Goal: Information Seeking & Learning: Learn about a topic

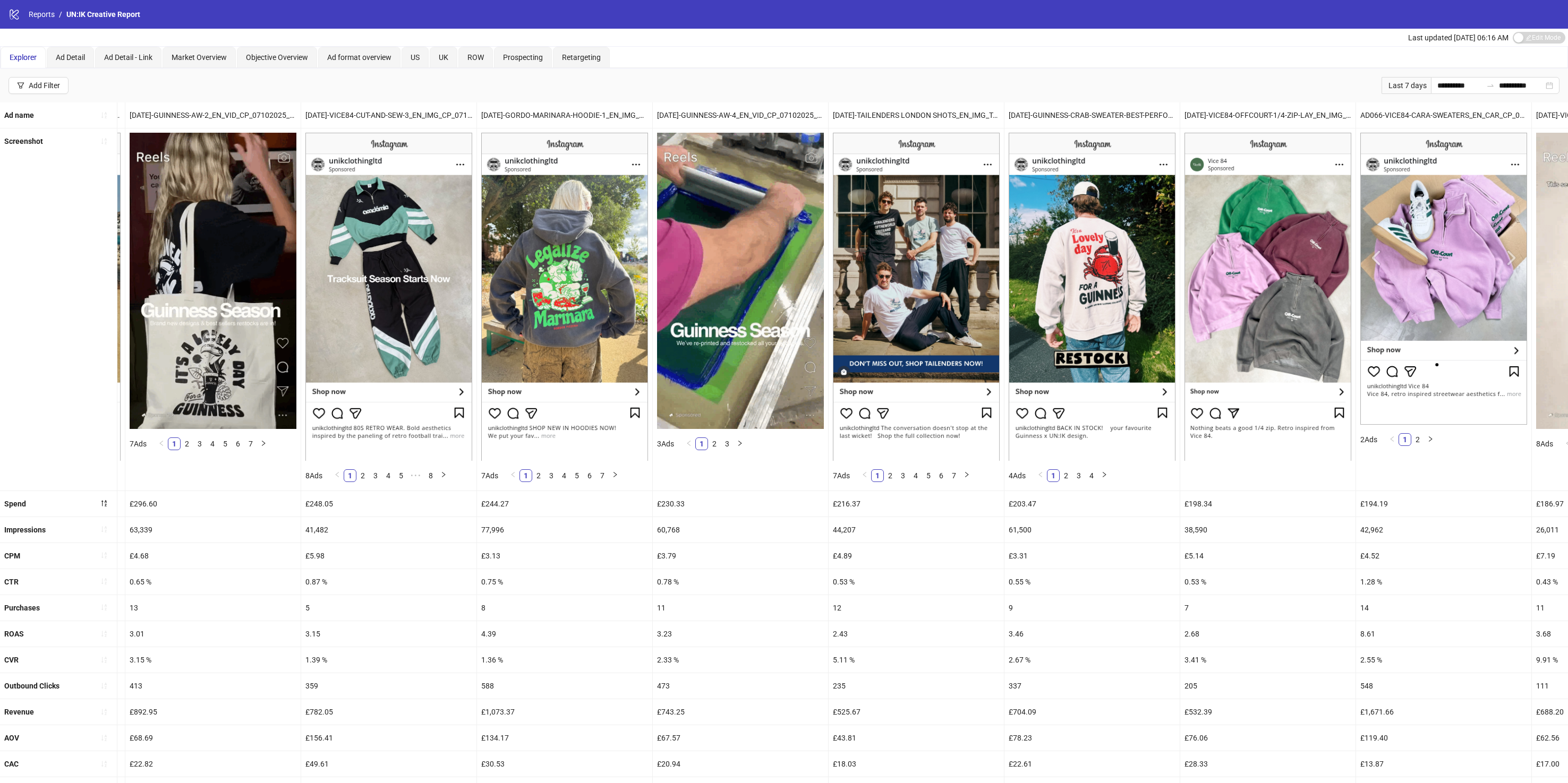
scroll to position [0, 2062]
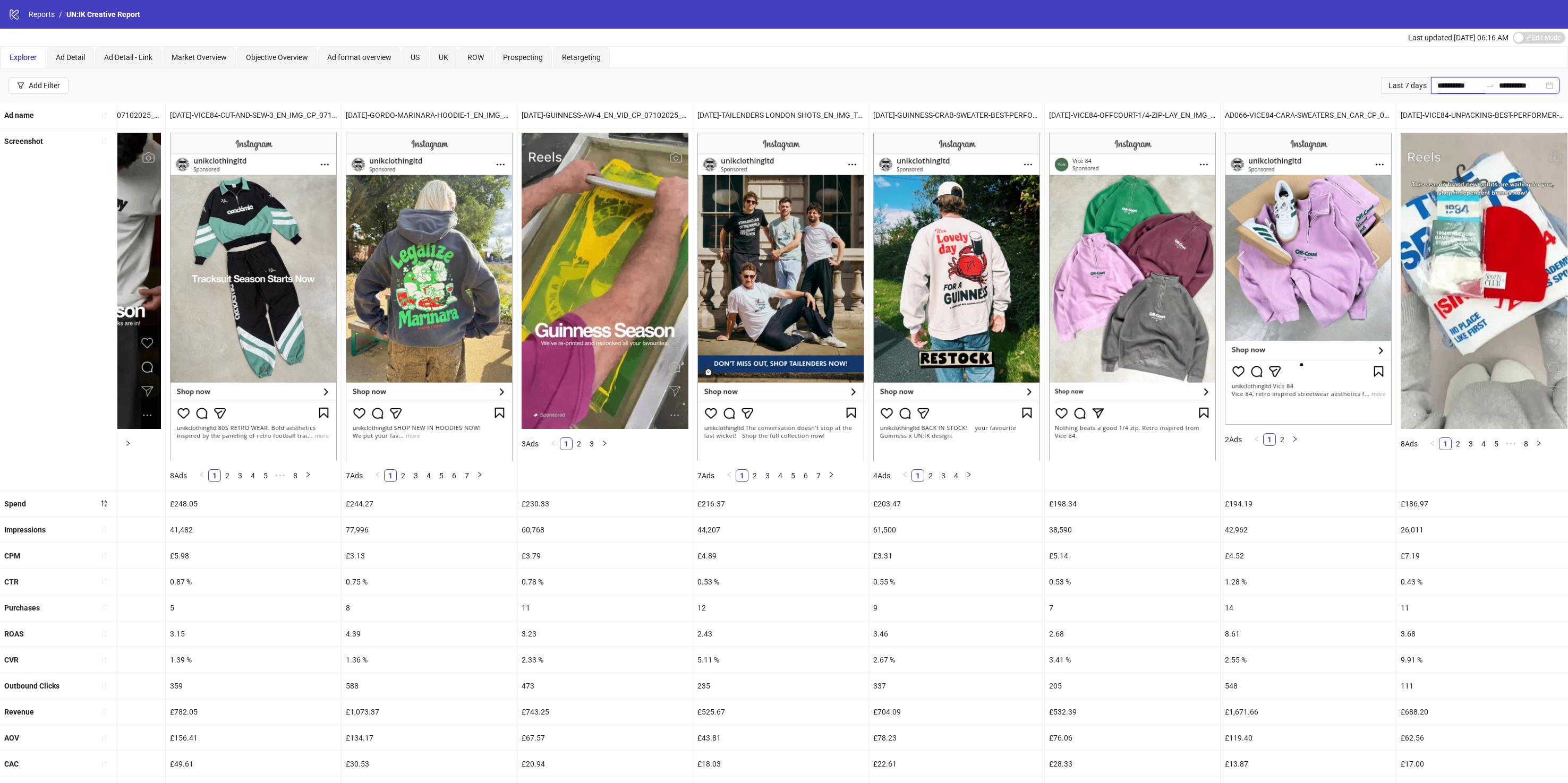
click at [1462, 83] on input "**********" at bounding box center [1460, 85] width 44 height 12
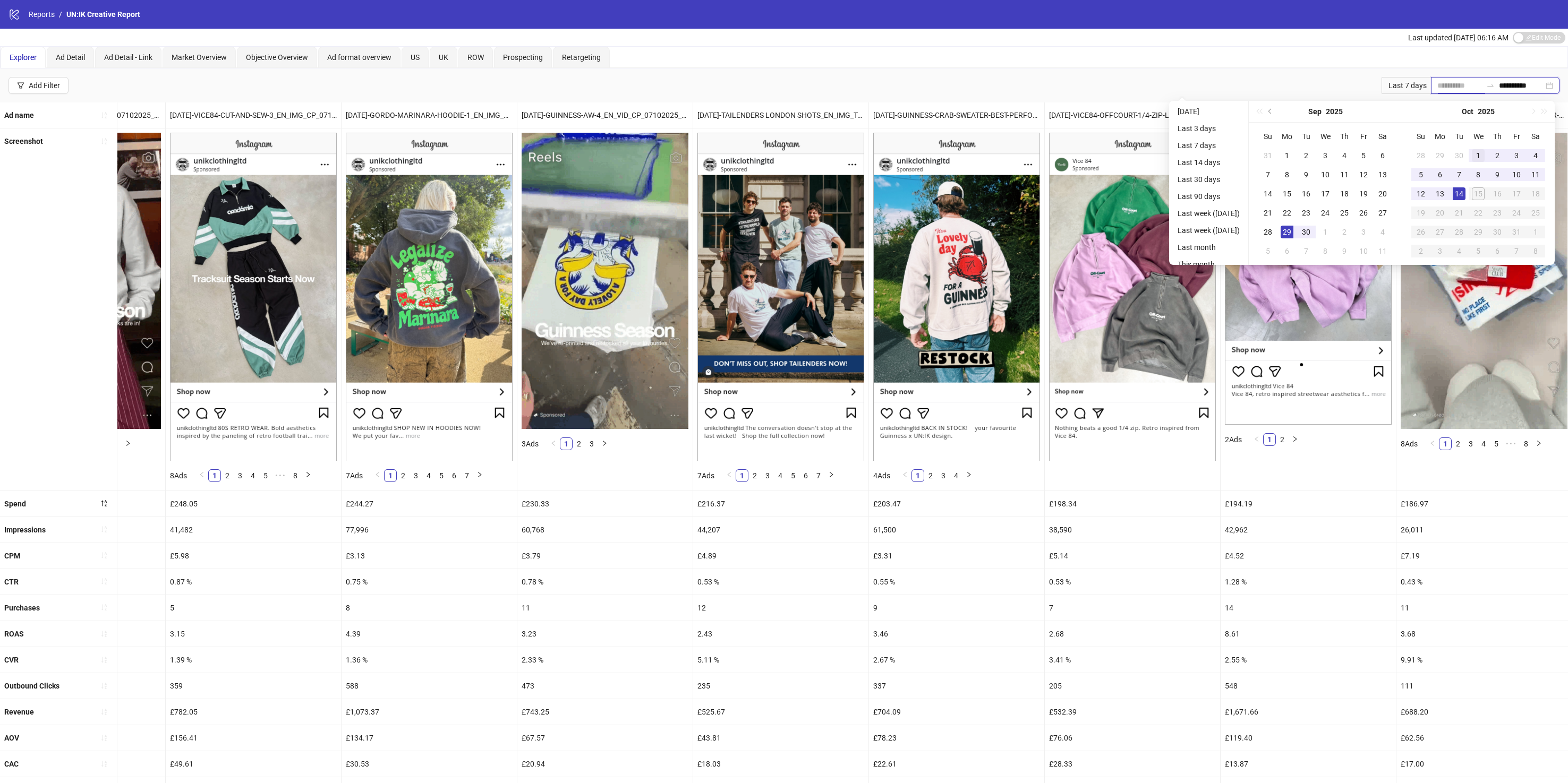
type input "**********"
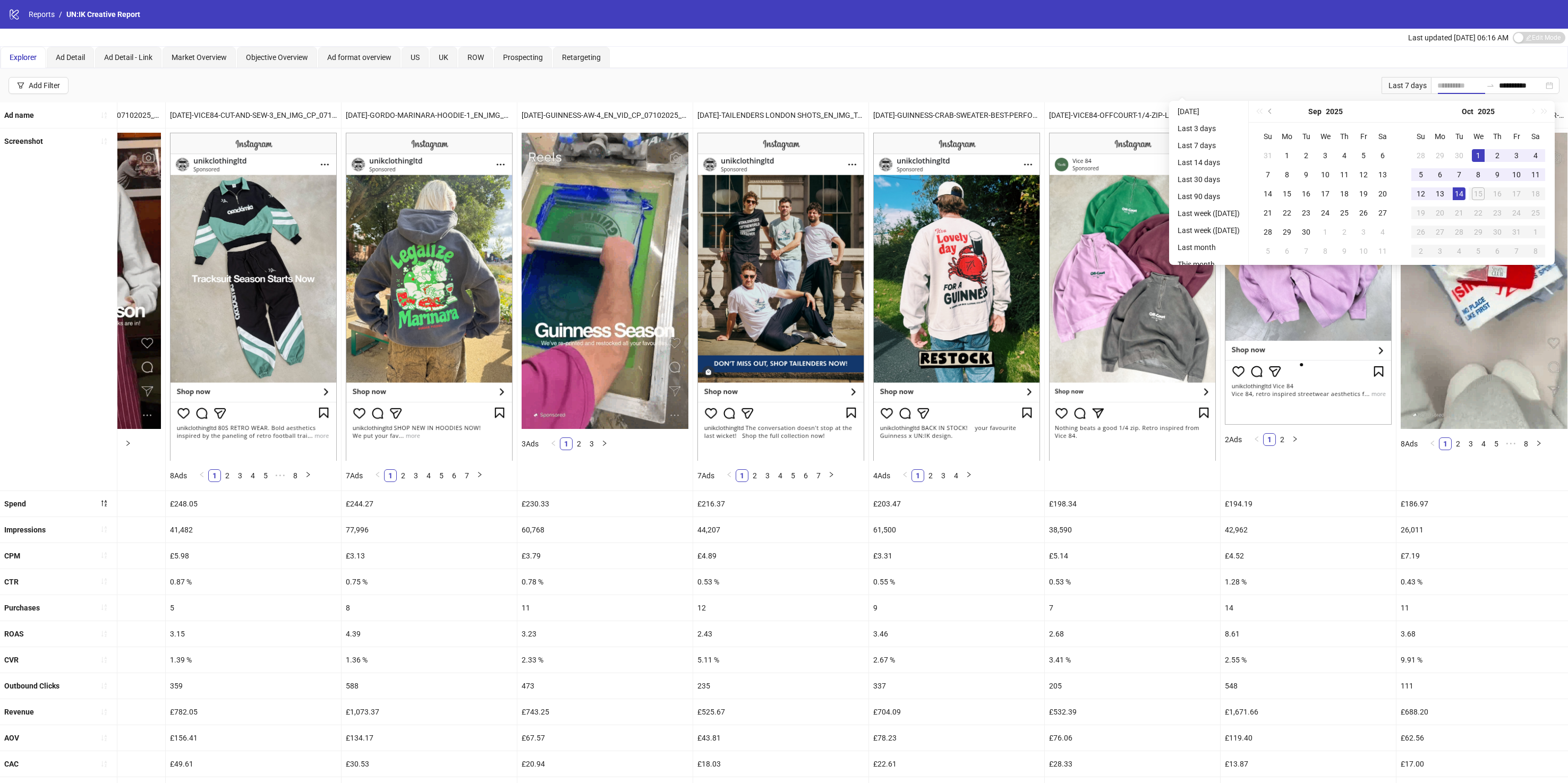
click at [1478, 154] on div "1" at bounding box center [1478, 156] width 13 height 13
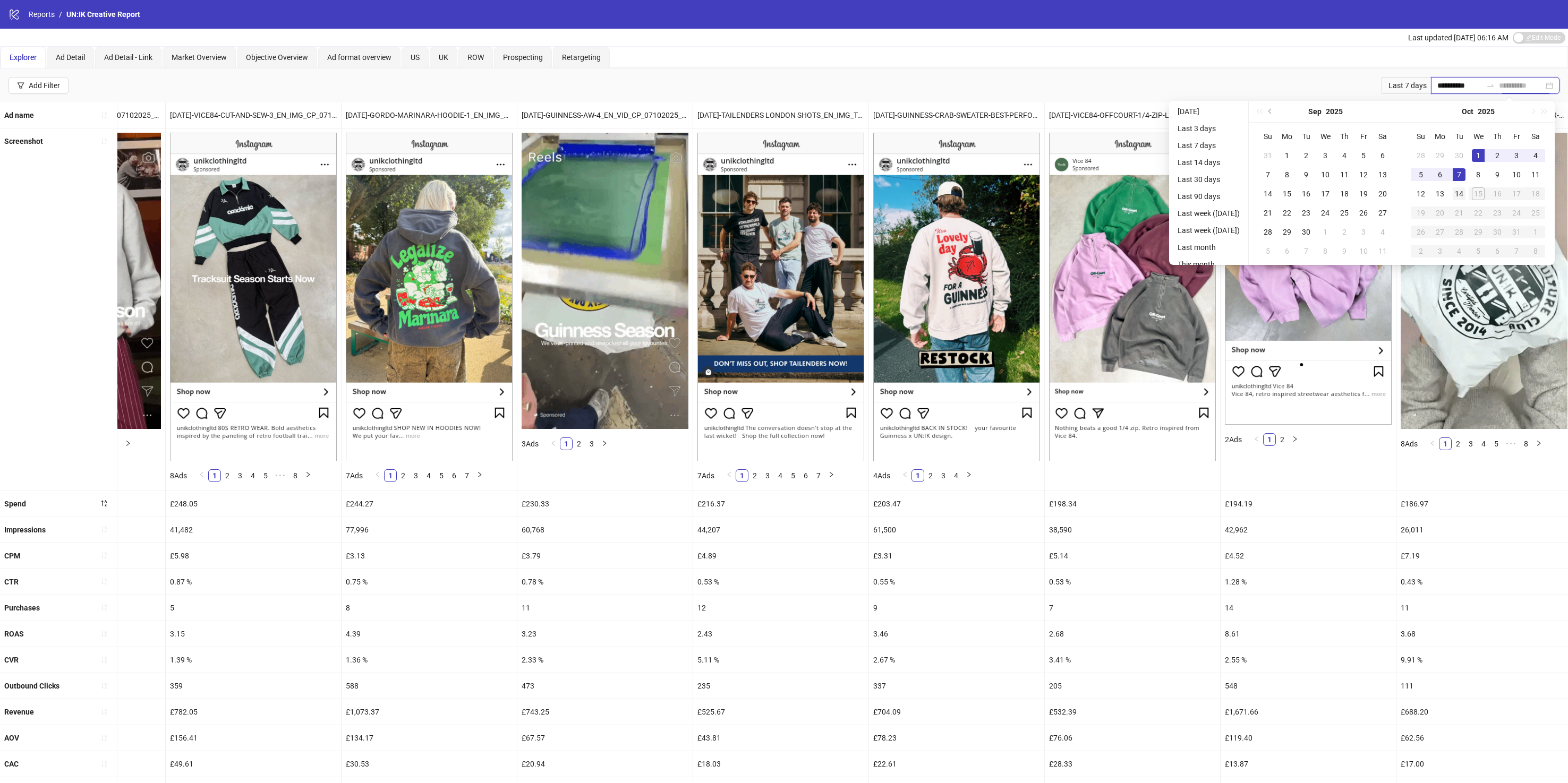
type input "**********"
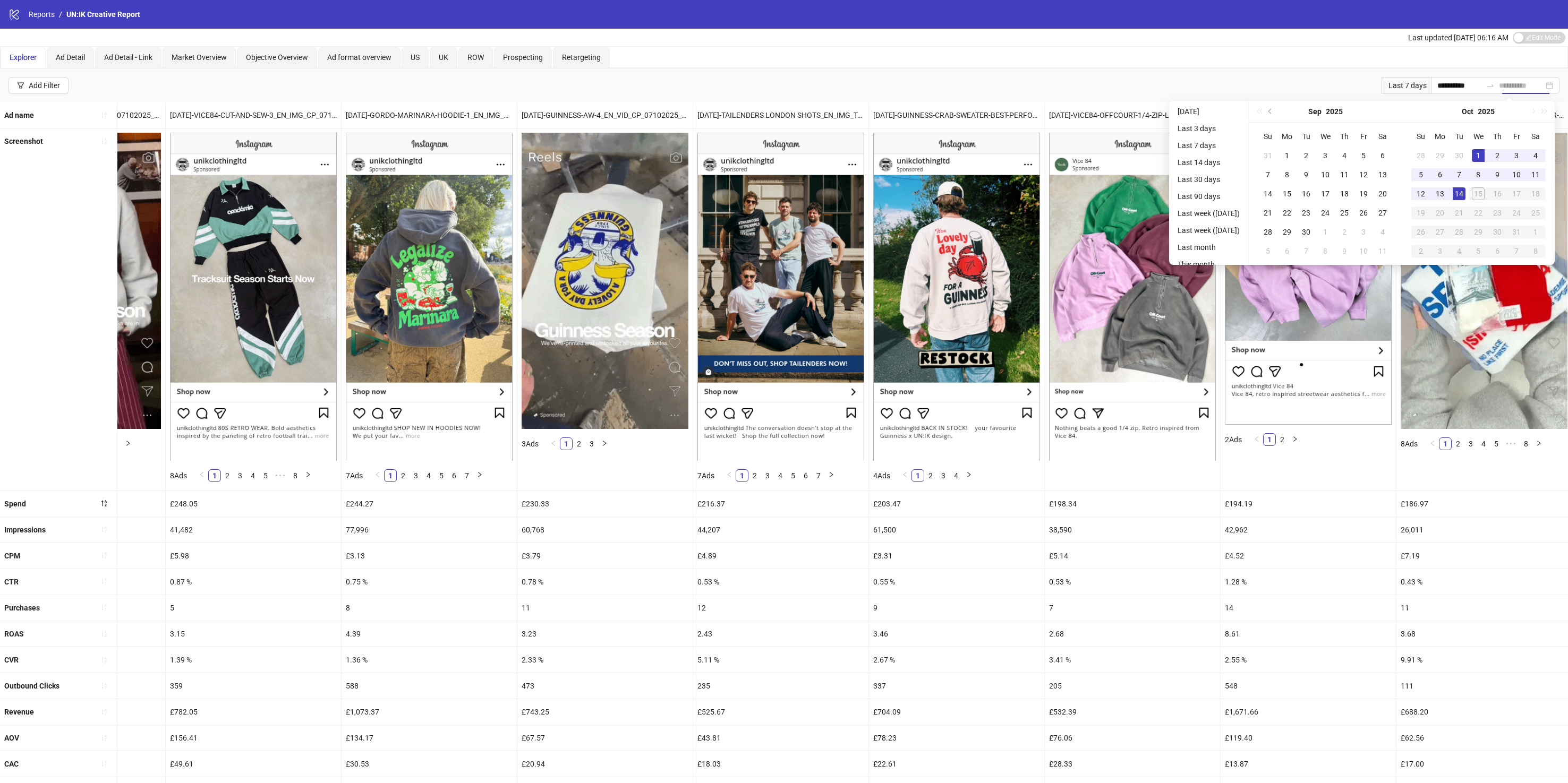
click at [1465, 188] on div "14" at bounding box center [1459, 194] width 13 height 13
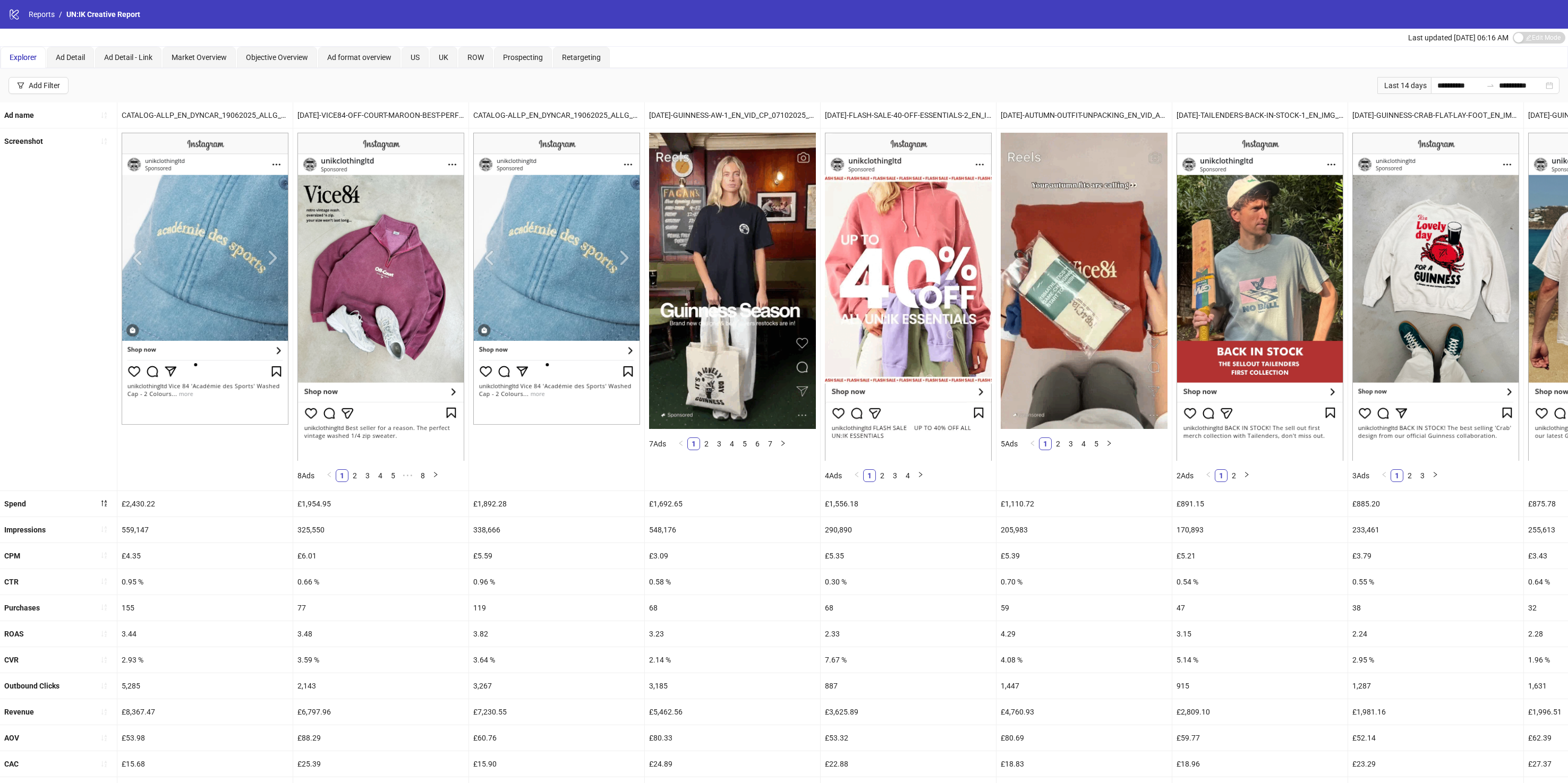
scroll to position [85, 0]
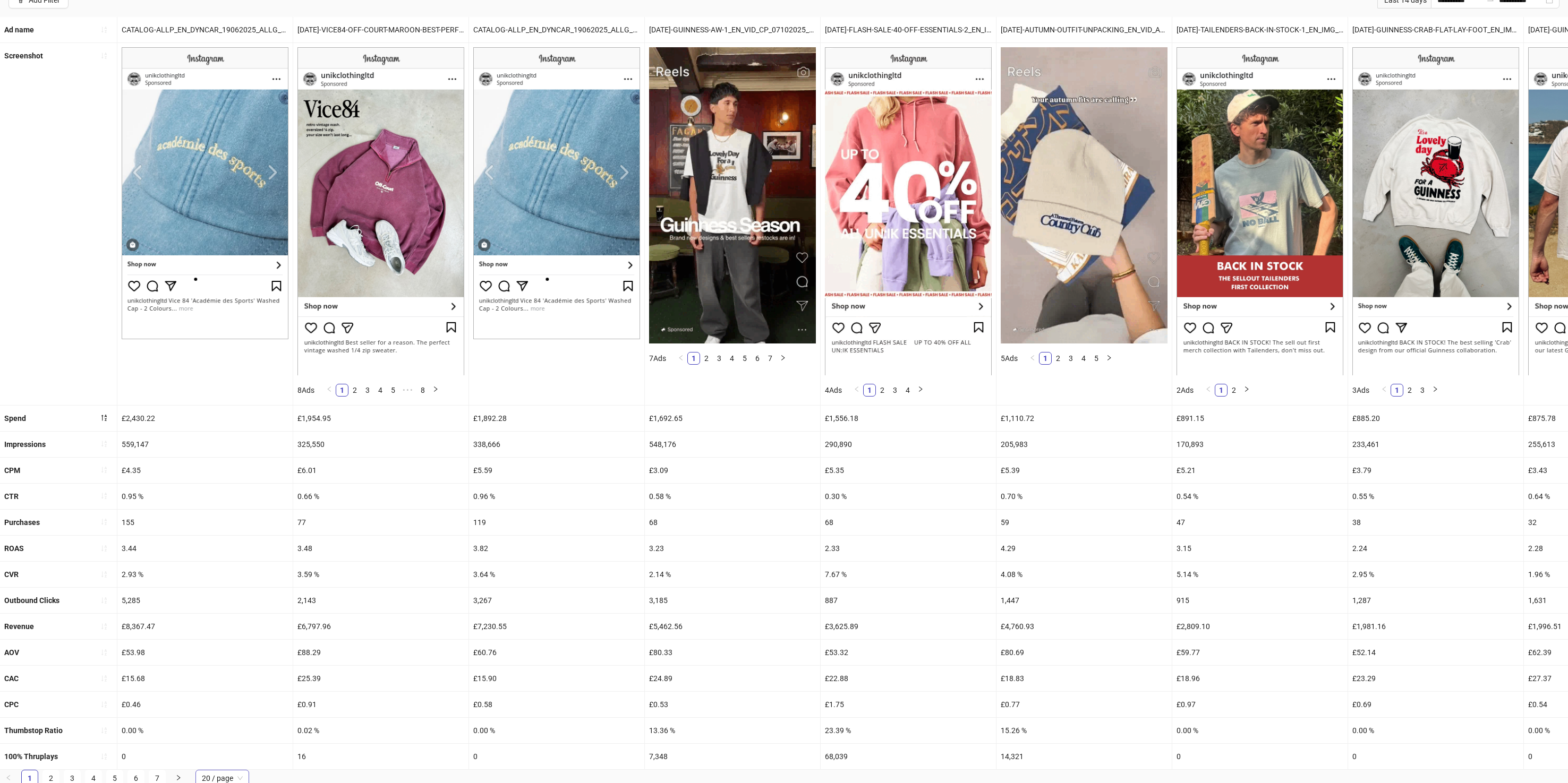
click at [229, 774] on span "20 / page" at bounding box center [222, 778] width 41 height 16
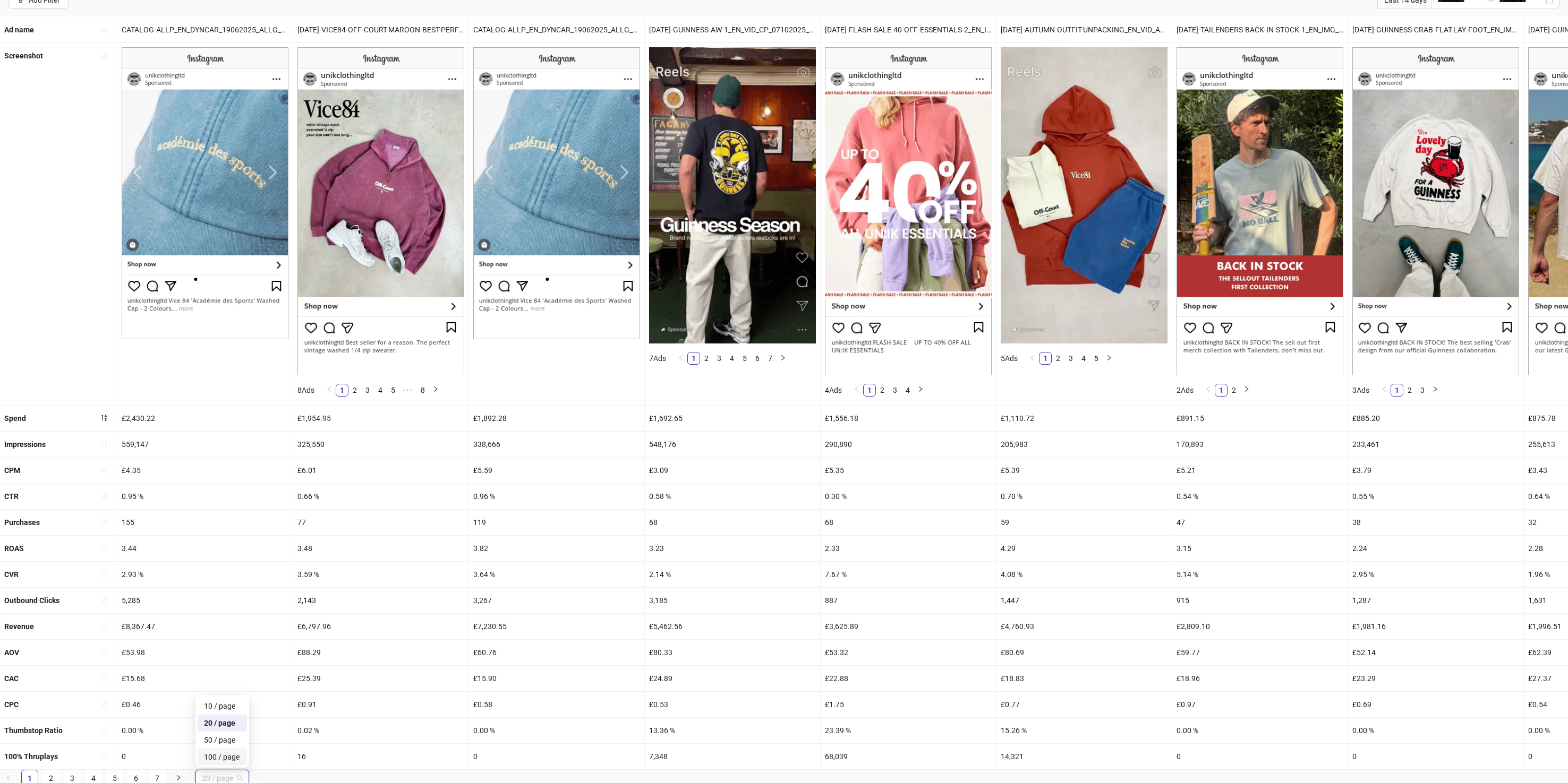
click at [225, 758] on div "100 / page" at bounding box center [222, 757] width 36 height 12
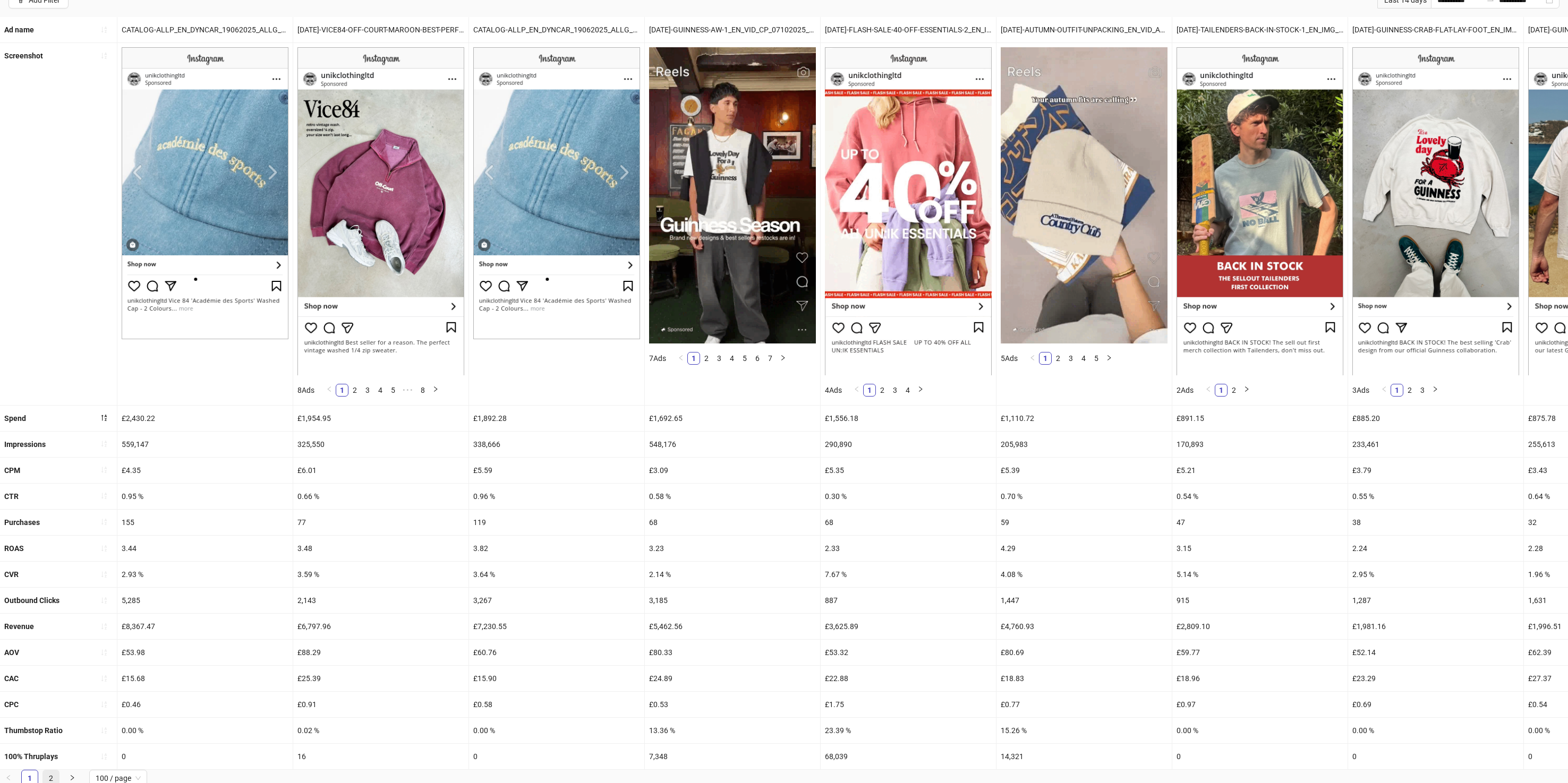
click at [55, 779] on link "2" at bounding box center [51, 778] width 16 height 16
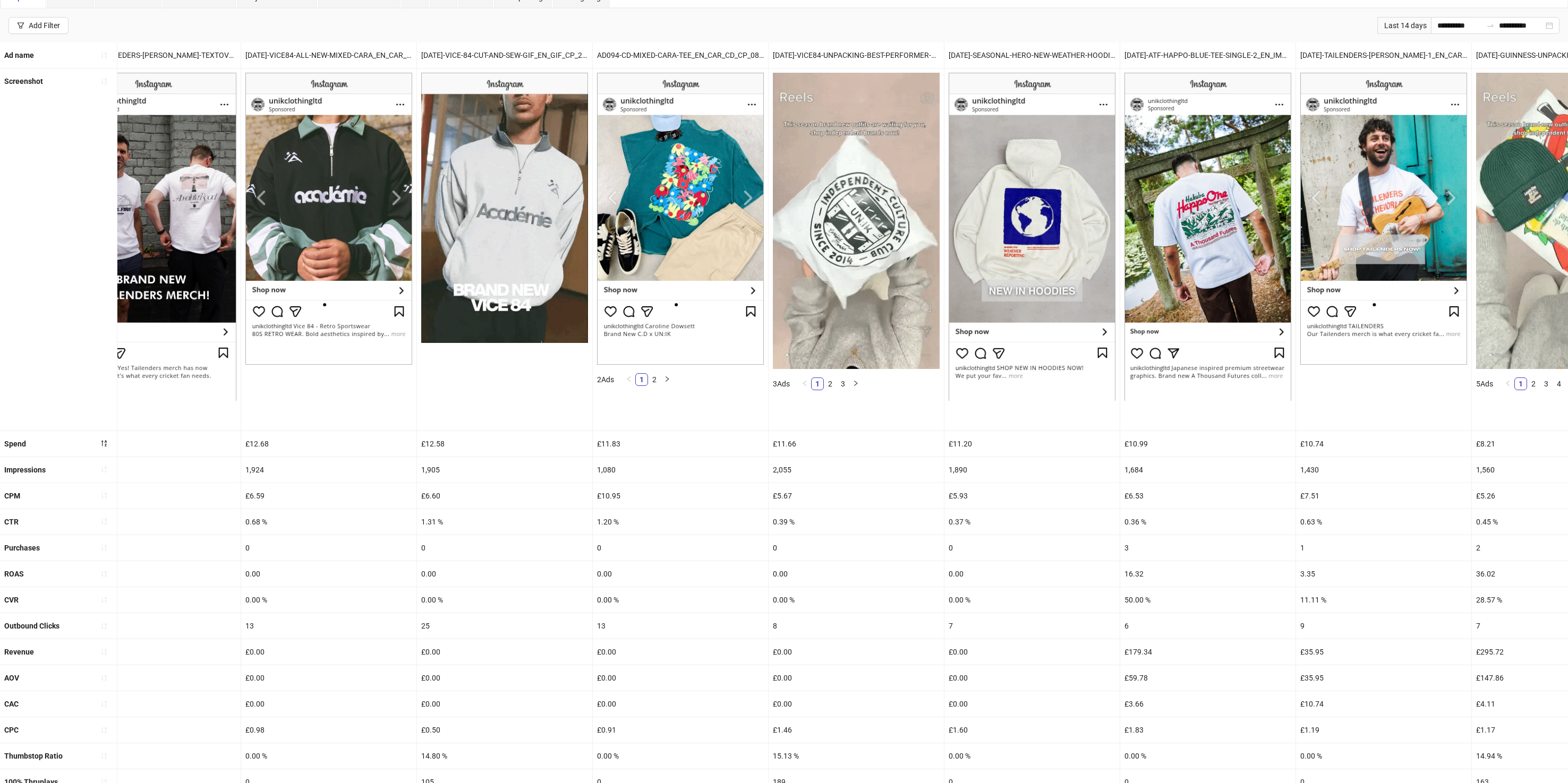
scroll to position [0, 209]
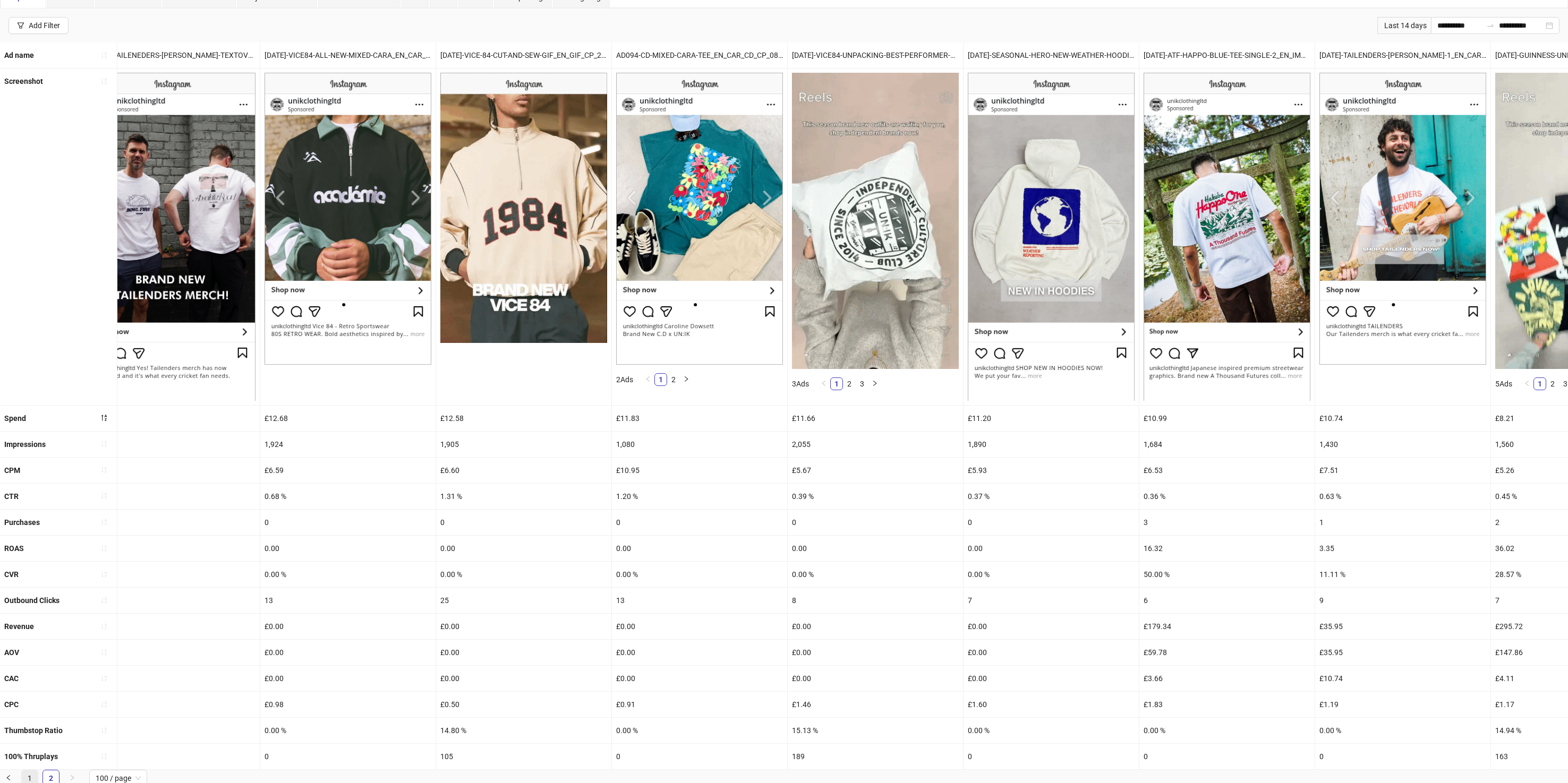
click at [28, 773] on link "1" at bounding box center [30, 778] width 16 height 16
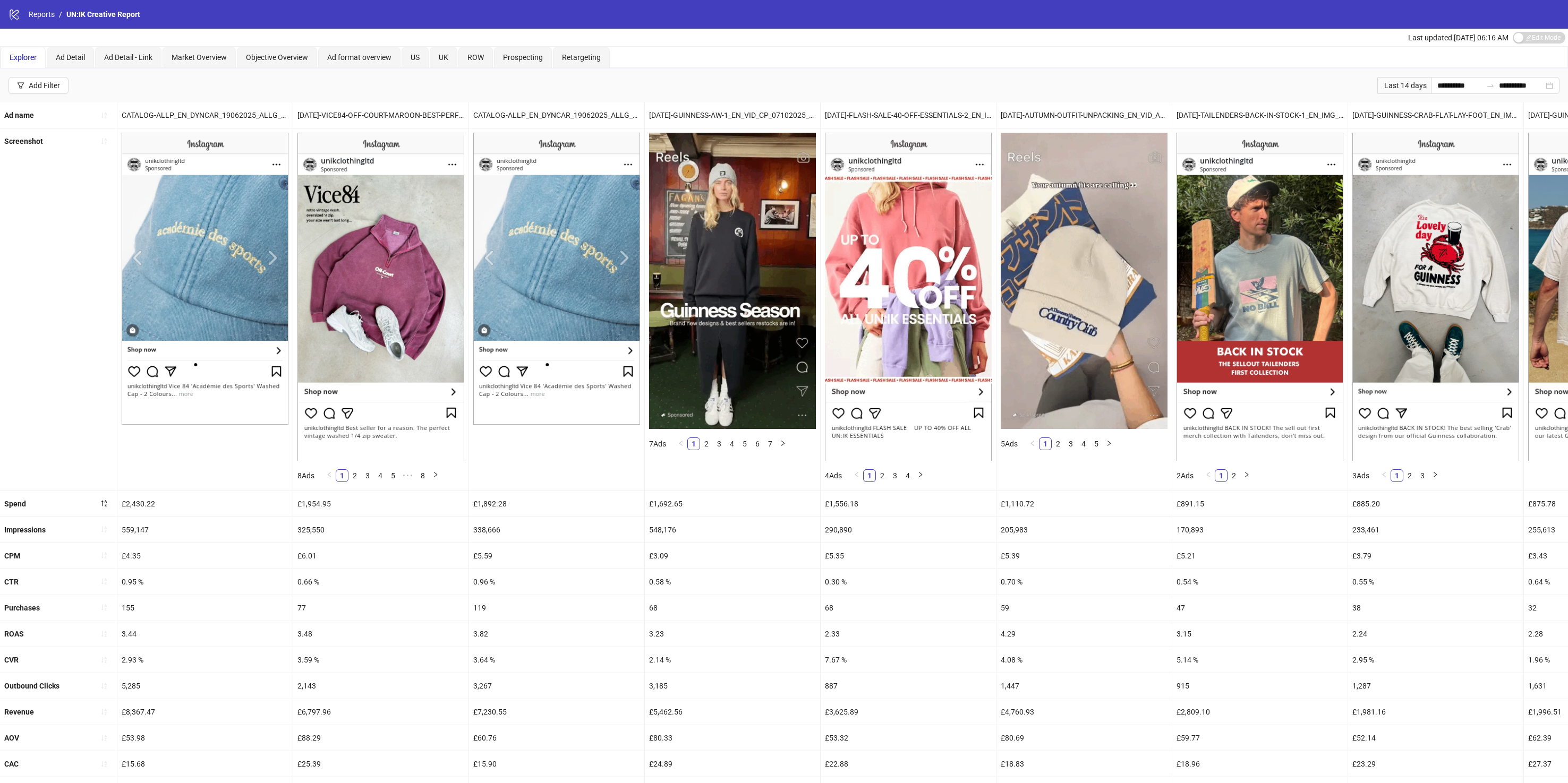
scroll to position [85, 0]
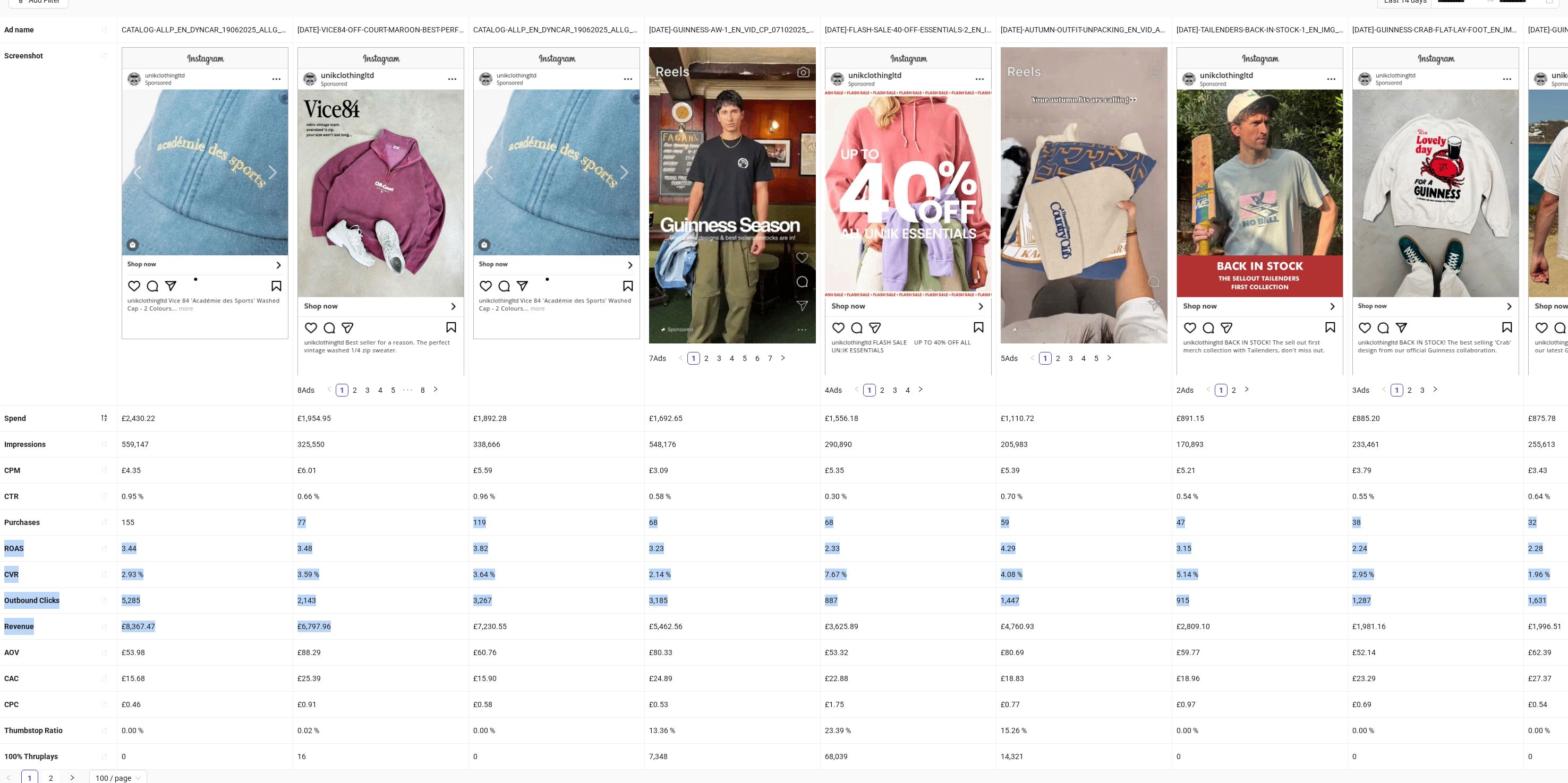
drag, startPoint x: 360, startPoint y: 634, endPoint x: 320, endPoint y: 511, distance: 129.3
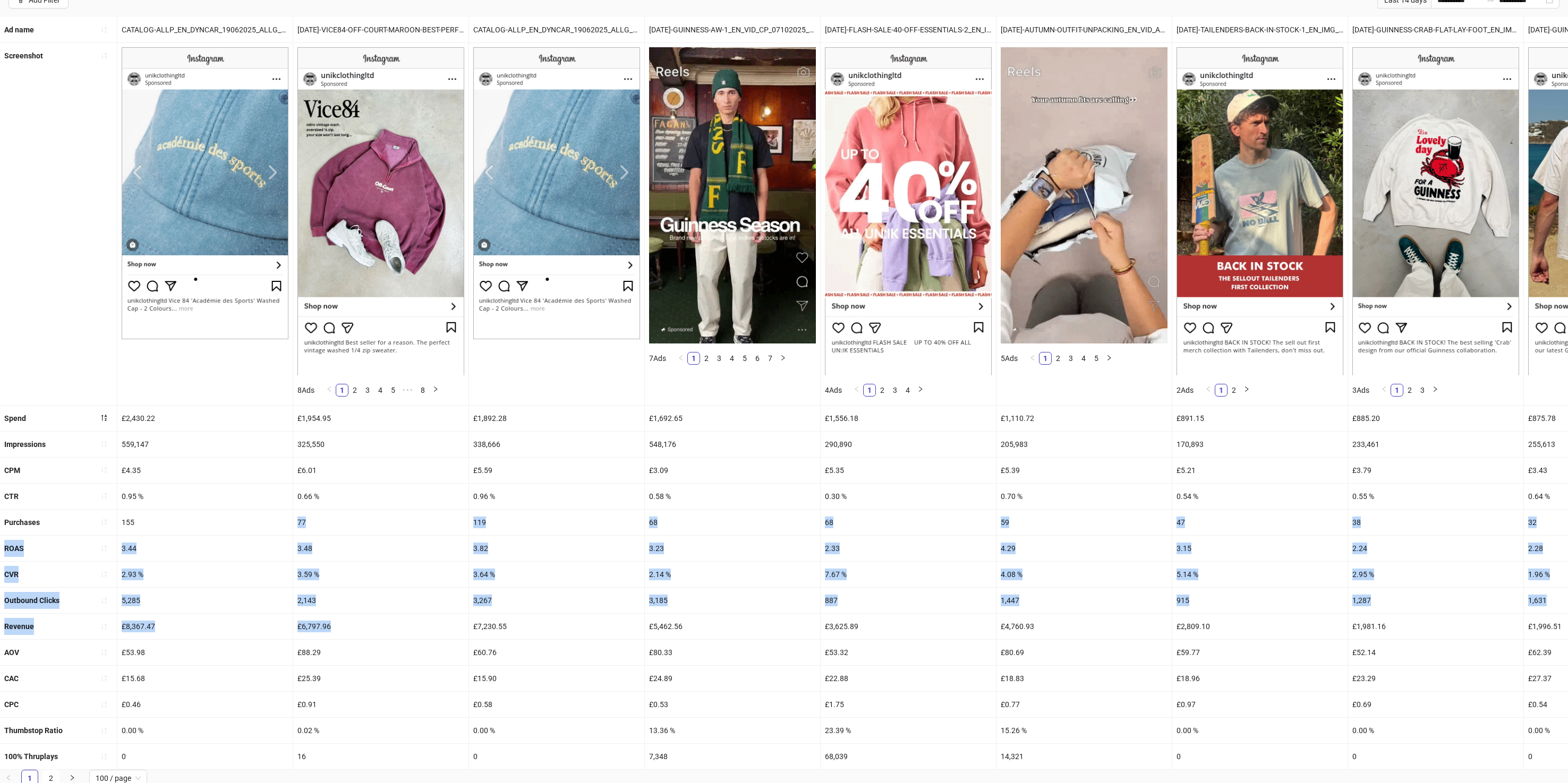
click at [320, 511] on ul "Ad name CATALOG-ALLP_EN_DYNCAR_19062025_ALLG_CC_SC3_None_PRO_ [DATE]-VICE84-OFF…" at bounding box center [784, 393] width 1568 height 753
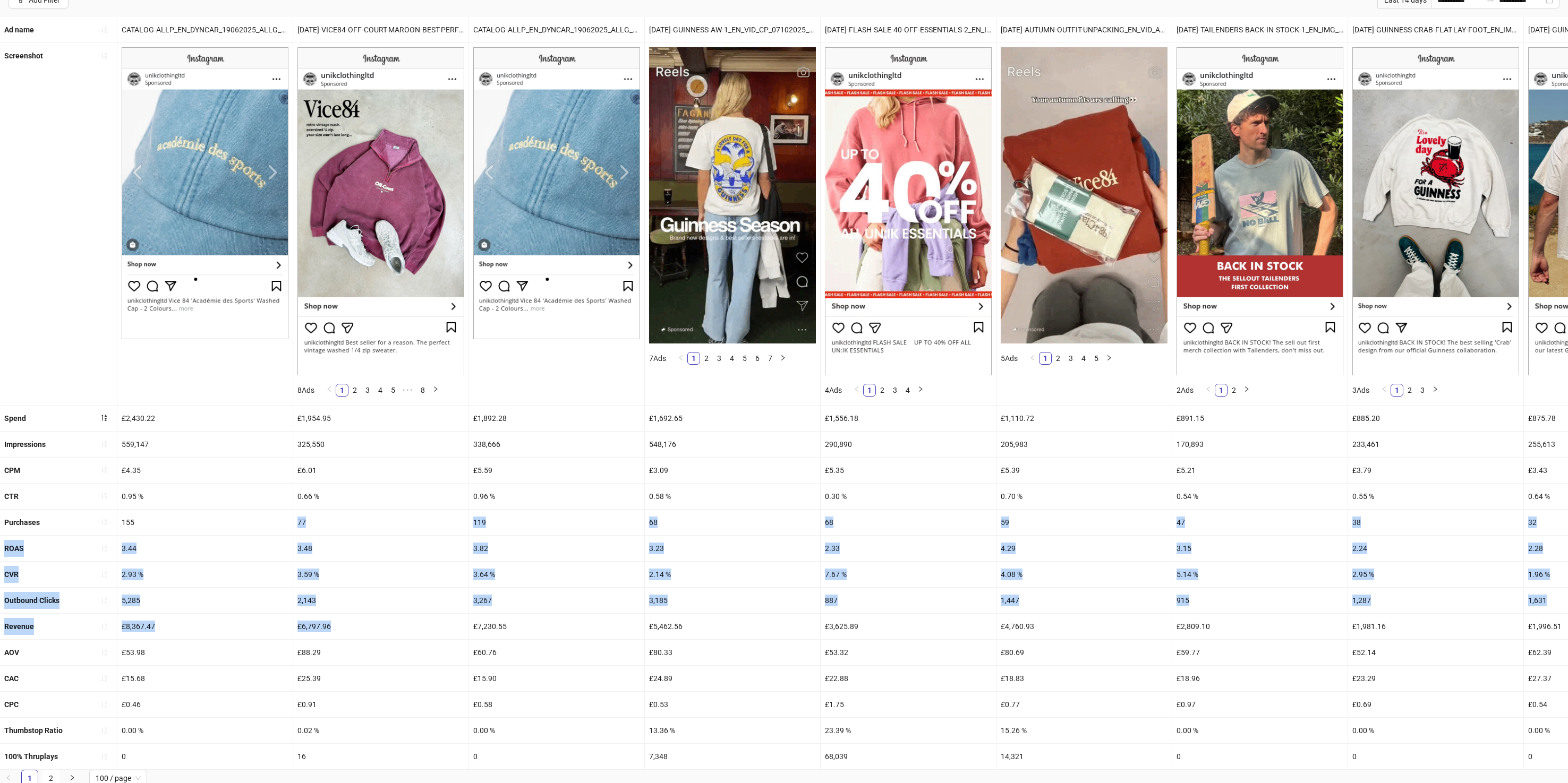
click at [320, 511] on div "77" at bounding box center [381, 523] width 176 height 25
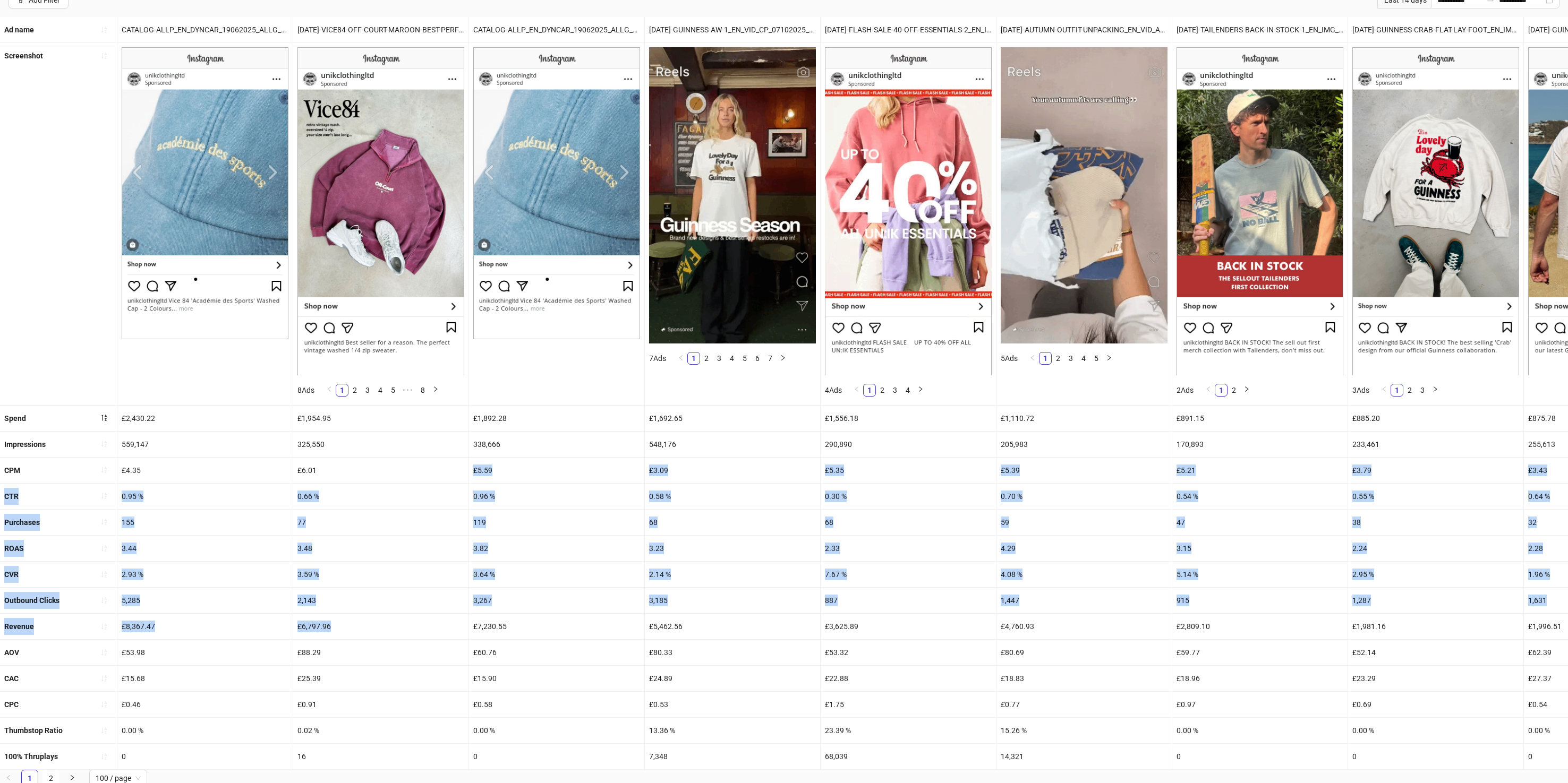
drag, startPoint x: 316, startPoint y: 478, endPoint x: 324, endPoint y: 633, distance: 155.2
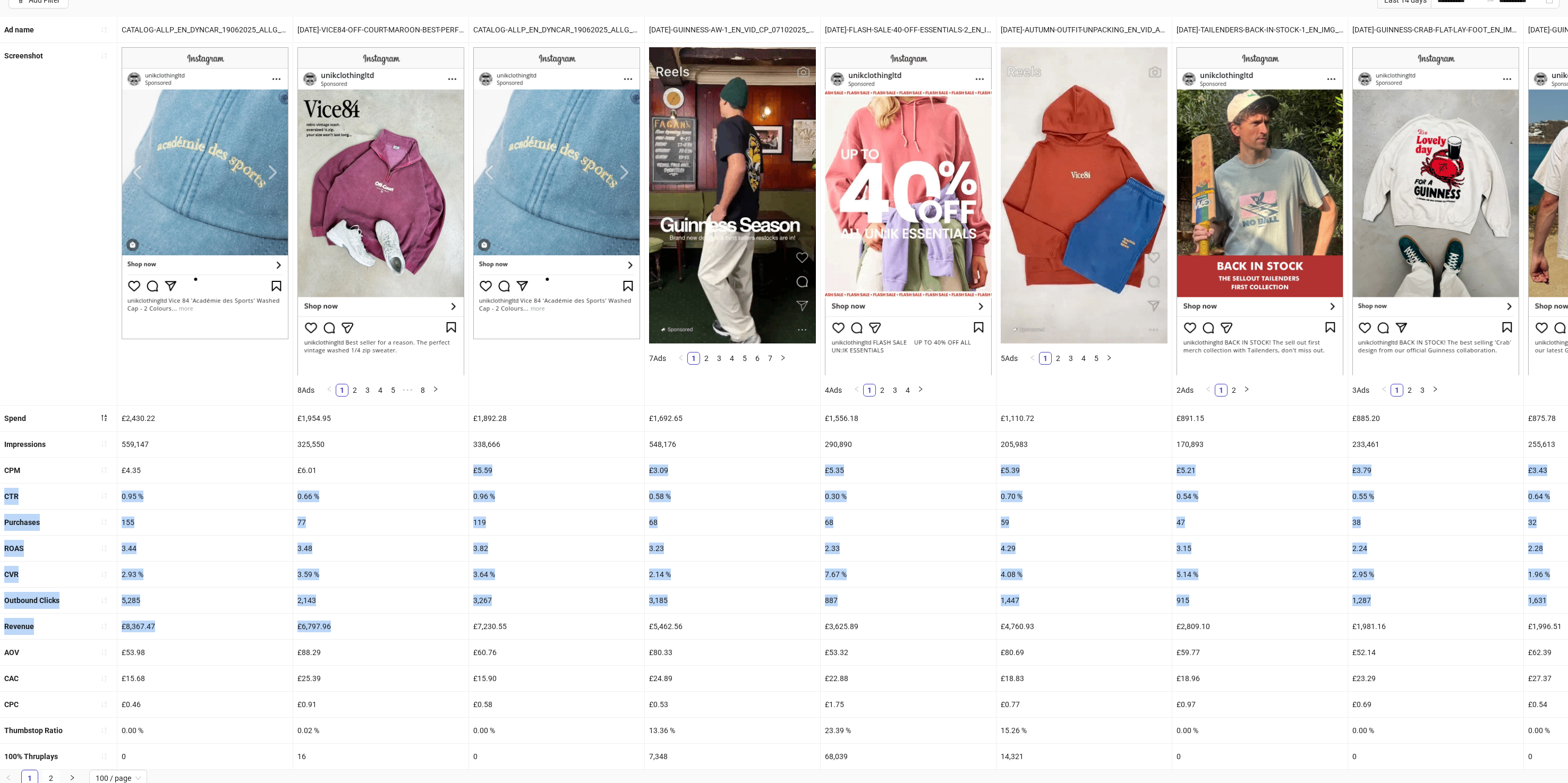
click at [324, 633] on ul "Ad name CATALOG-ALLP_EN_DYNCAR_19062025_ALLG_CC_SC3_None_PRO_ [DATE]-VICE84-OFF…" at bounding box center [784, 393] width 1568 height 753
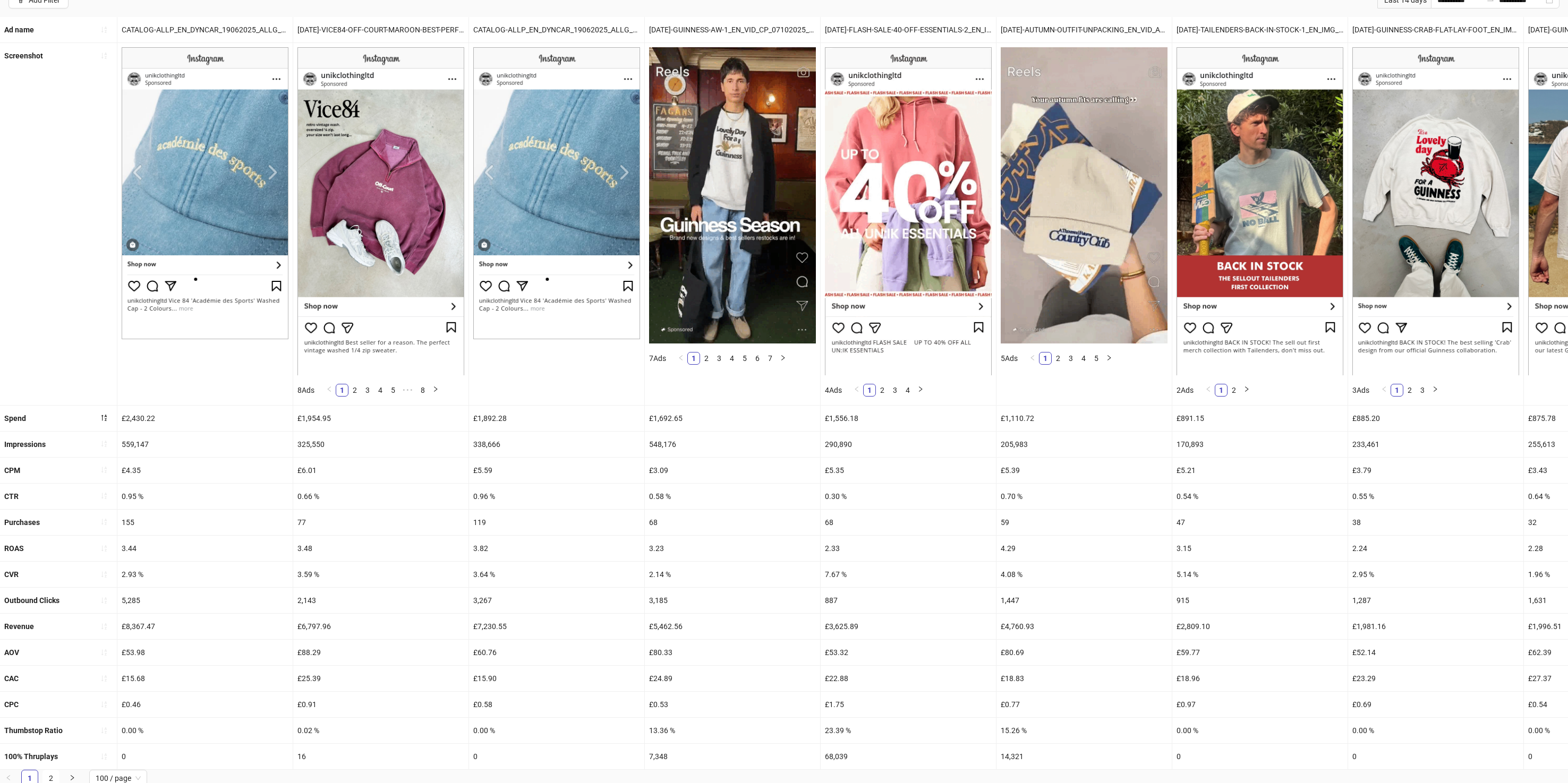
click at [324, 634] on div "£6,797.96" at bounding box center [381, 626] width 176 height 25
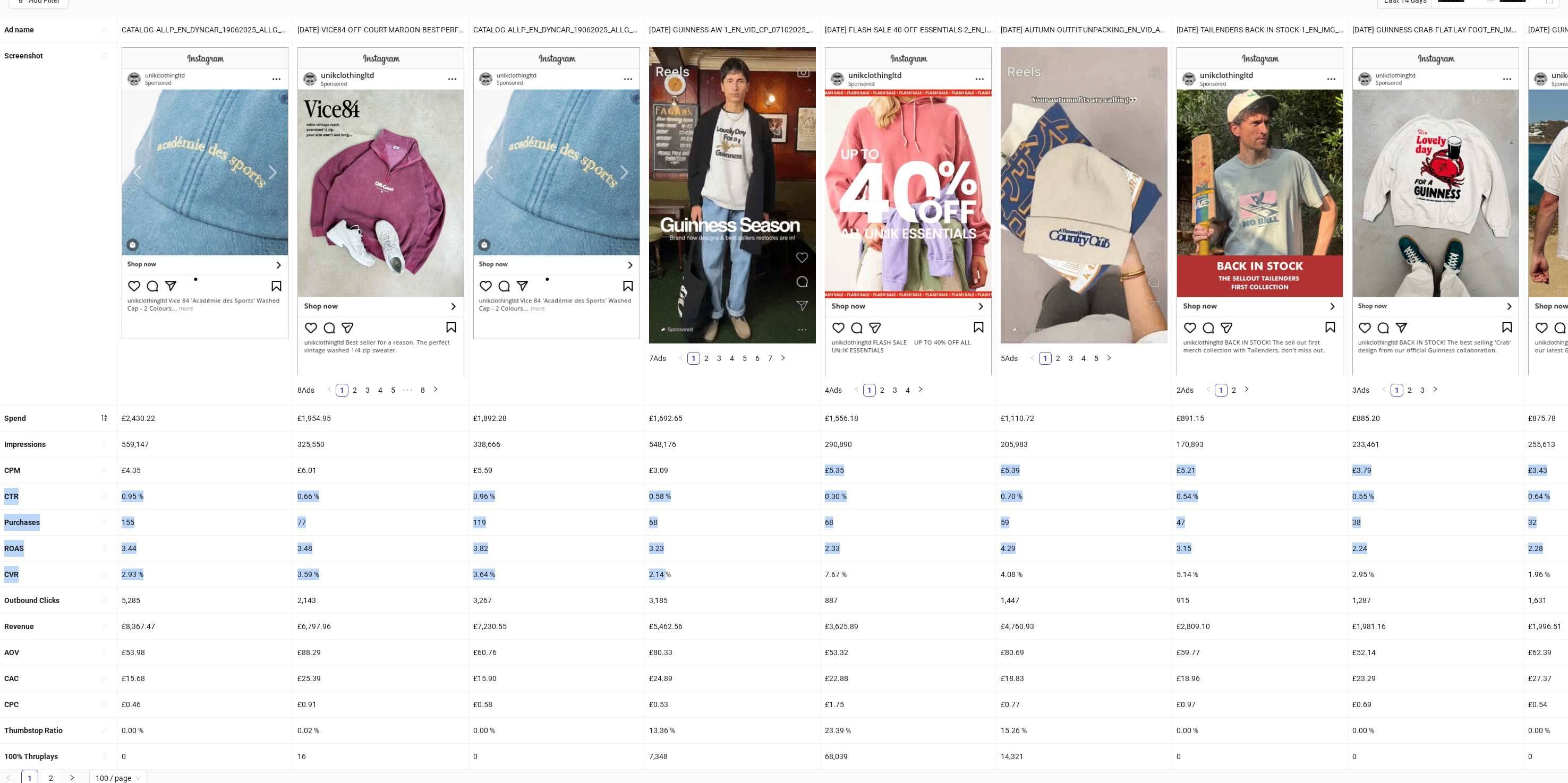
drag, startPoint x: 665, startPoint y: 557, endPoint x: 665, endPoint y: 577, distance: 20.0
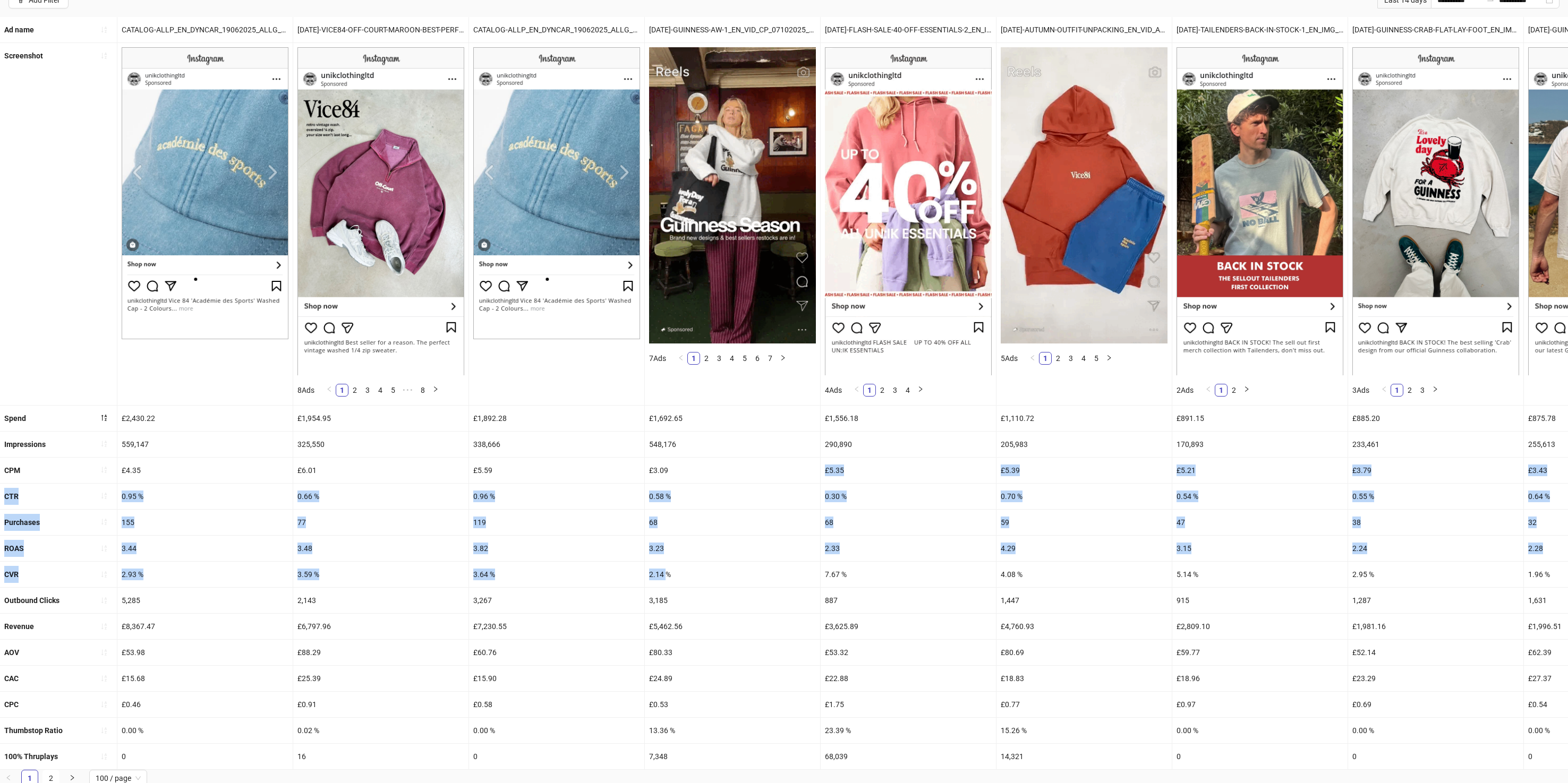
click at [665, 577] on ul "Ad name CATALOG-ALLP_EN_DYNCAR_19062025_ALLG_CC_SC3_None_PRO_ [DATE]-VICE84-OFF…" at bounding box center [784, 393] width 1568 height 753
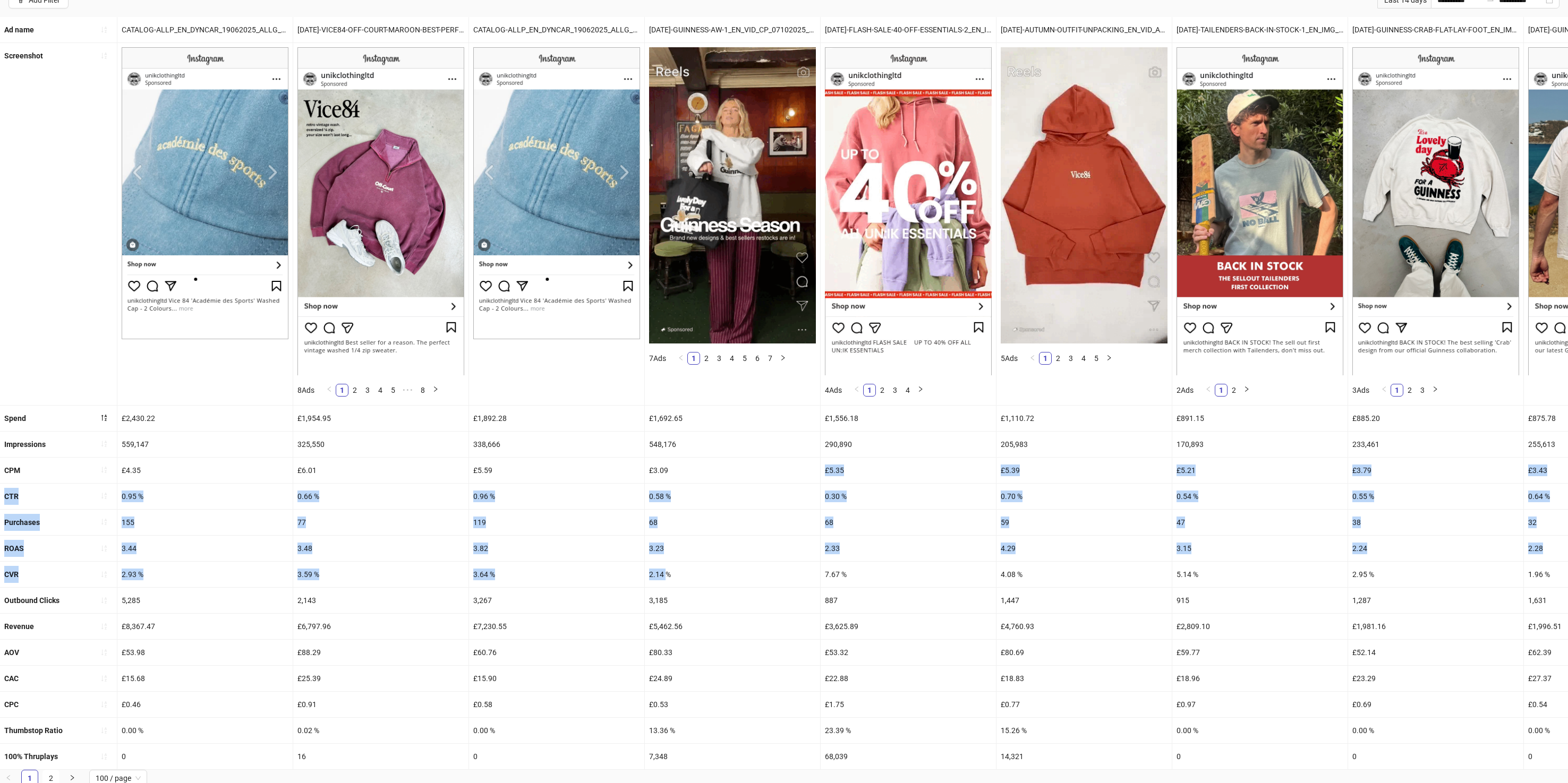
click at [665, 577] on div "2.14 %" at bounding box center [733, 574] width 176 height 25
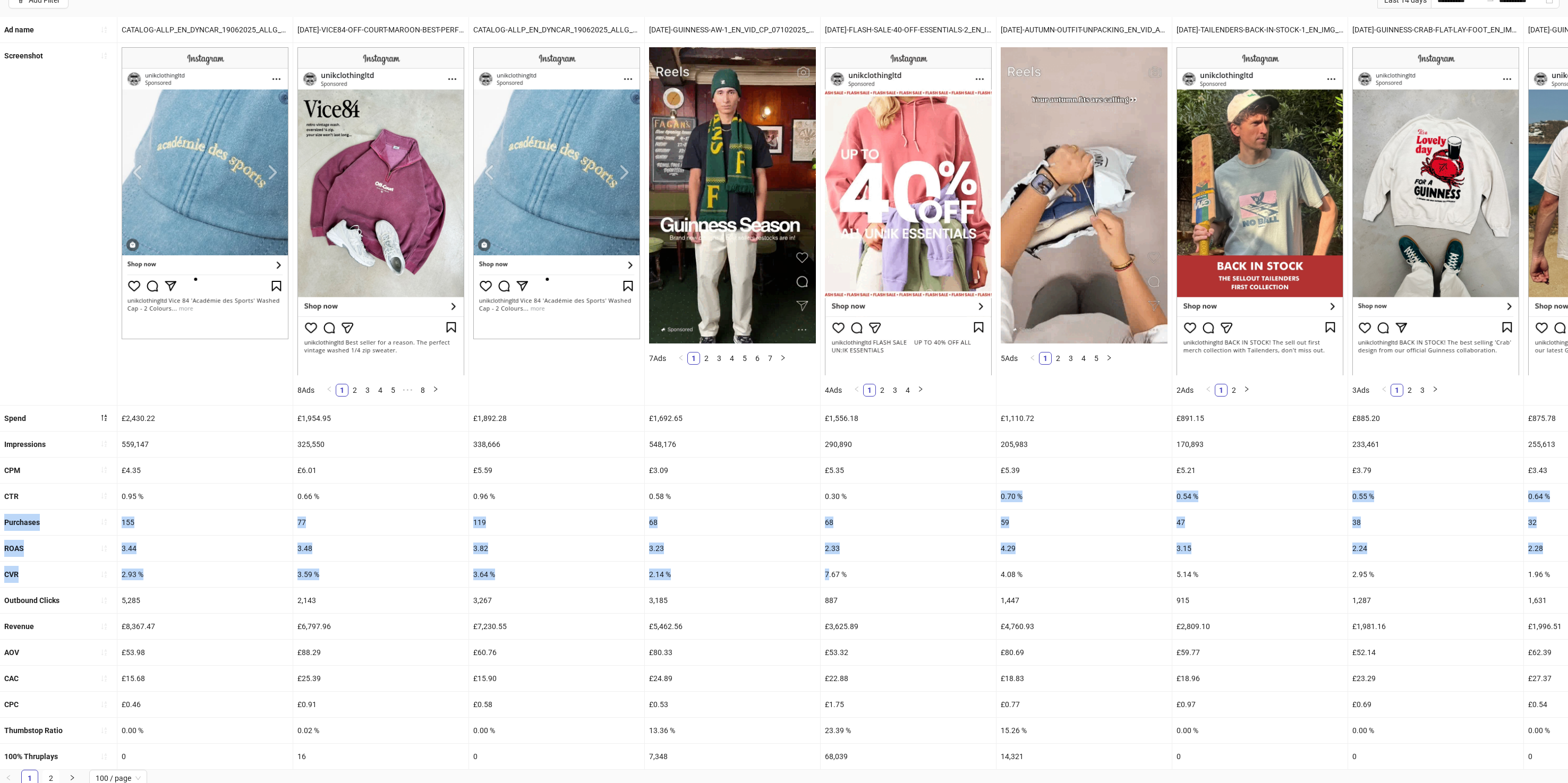
drag, startPoint x: 827, startPoint y: 565, endPoint x: 829, endPoint y: 503, distance: 62.0
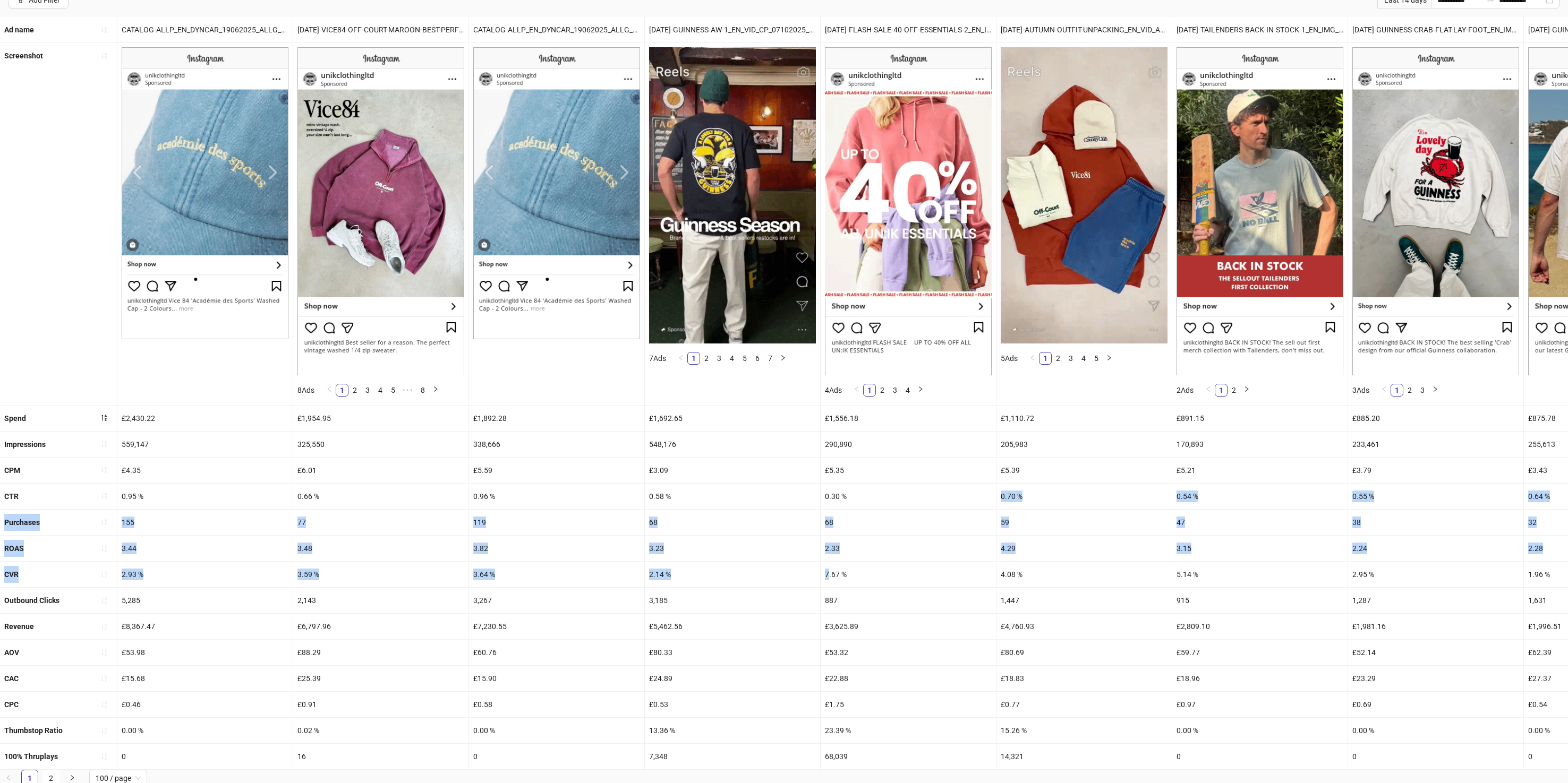
click at [829, 503] on ul "Ad name CATALOG-ALLP_EN_DYNCAR_19062025_ALLG_CC_SC3_None_PRO_ [DATE]-VICE84-OFF…" at bounding box center [784, 393] width 1568 height 753
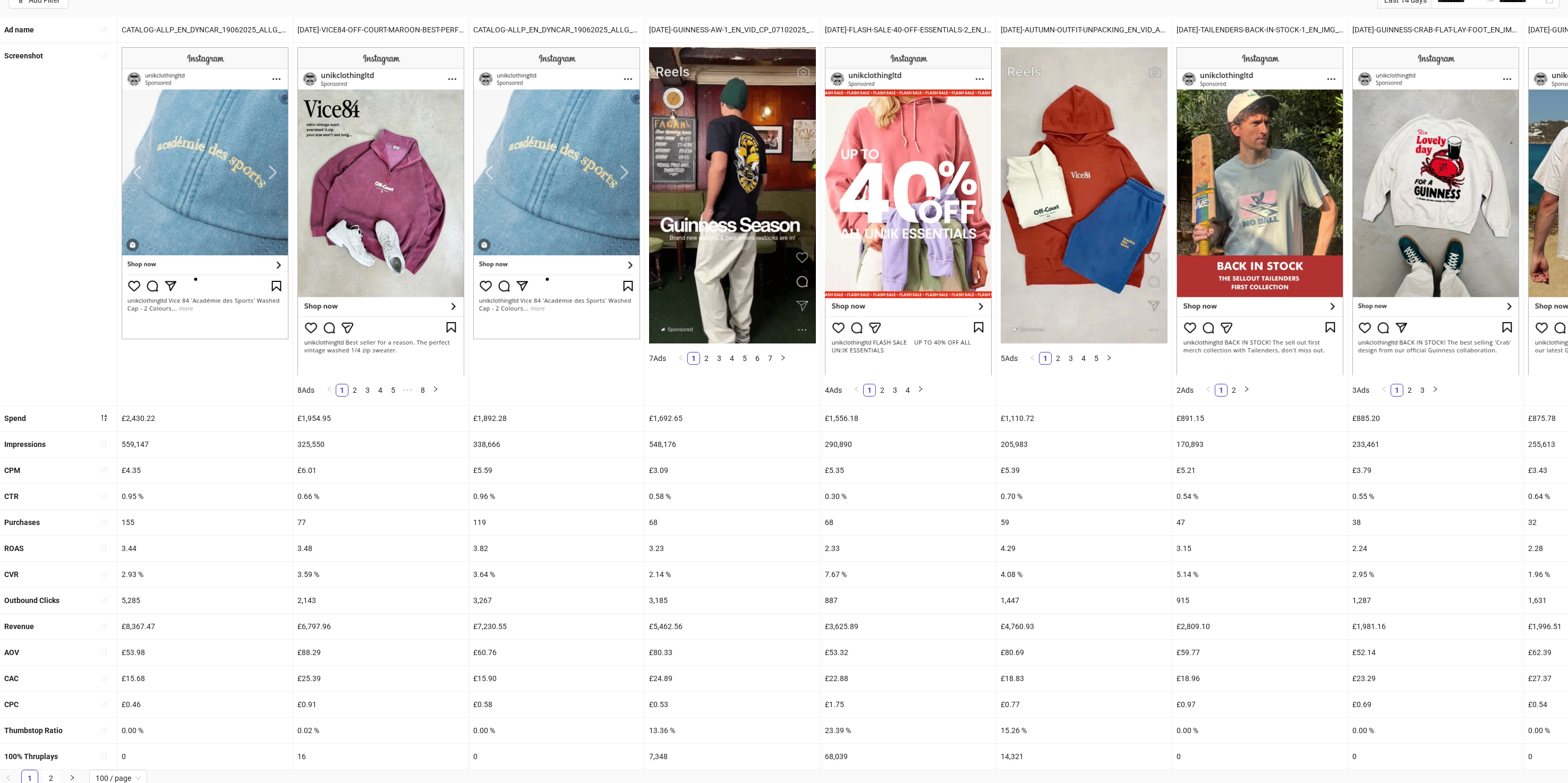
click at [829, 503] on div "0.30 %" at bounding box center [908, 497] width 176 height 25
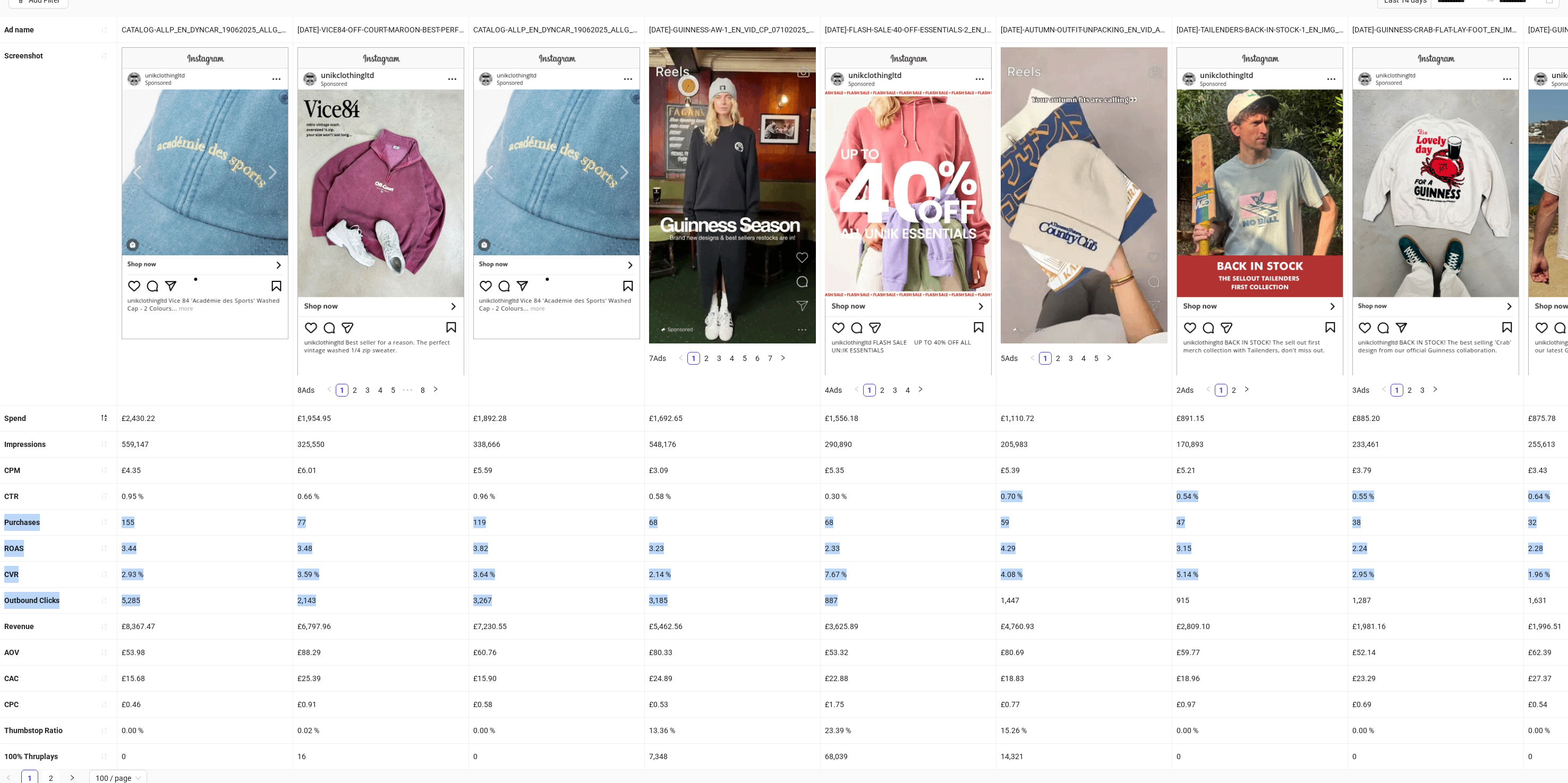
drag, startPoint x: 829, startPoint y: 503, endPoint x: 843, endPoint y: 598, distance: 96.0
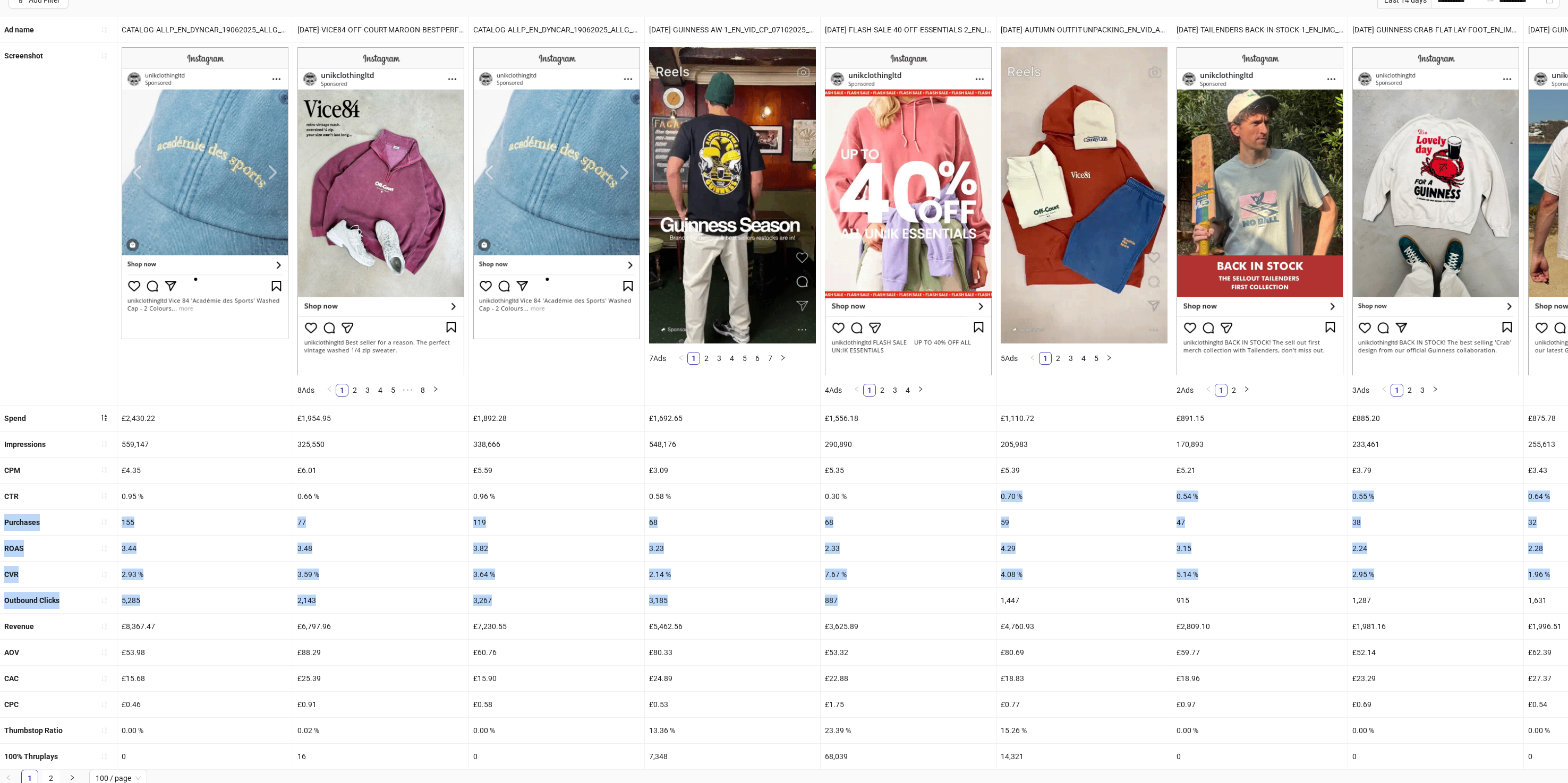
click at [843, 598] on ul "Ad name CATALOG-ALLP_EN_DYNCAR_19062025_ALLG_CC_SC3_None_PRO_ [DATE]-VICE84-OFF…" at bounding box center [784, 393] width 1568 height 753
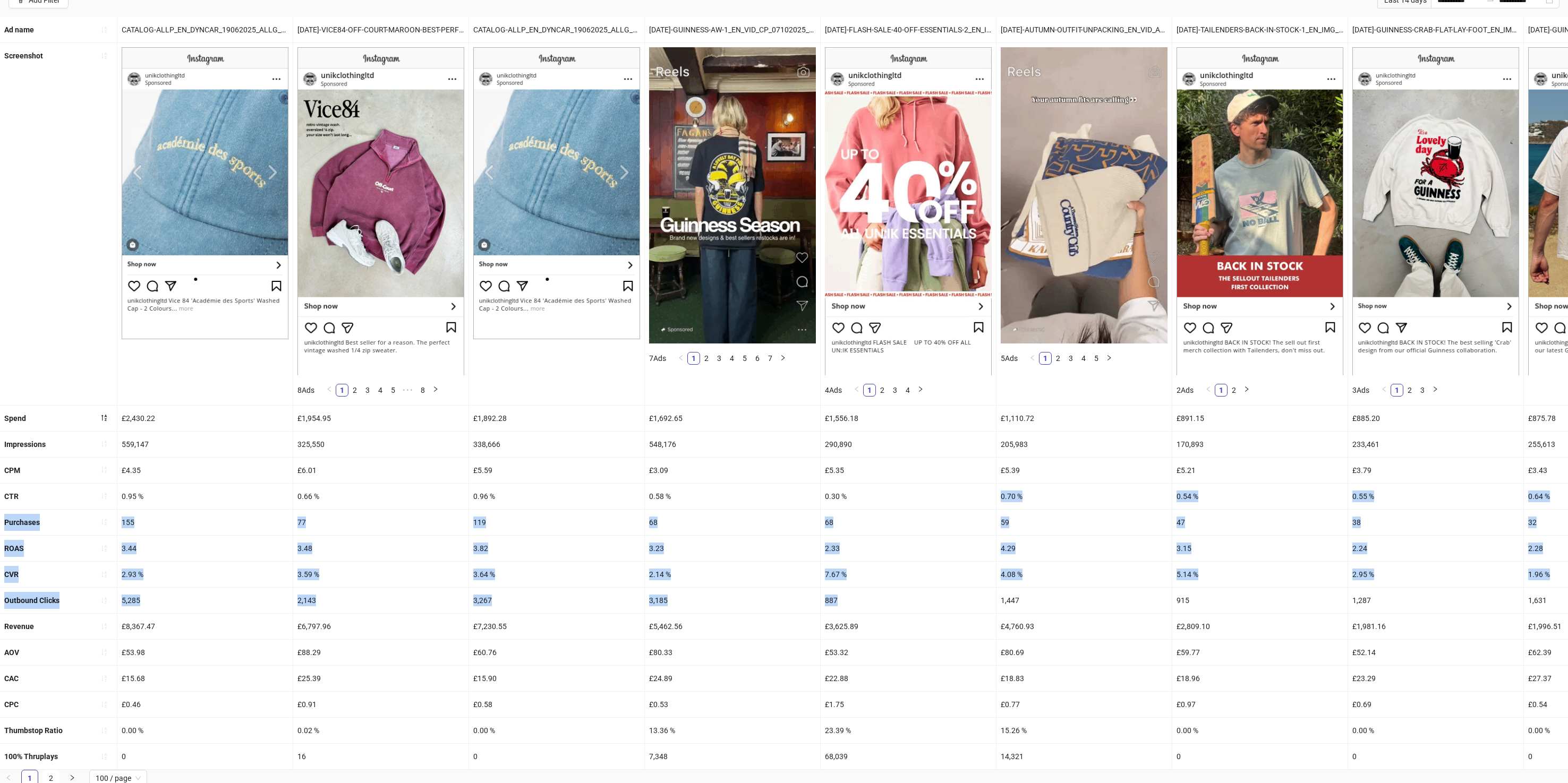
drag, startPoint x: 843, startPoint y: 598, endPoint x: 831, endPoint y: 599, distance: 12.0
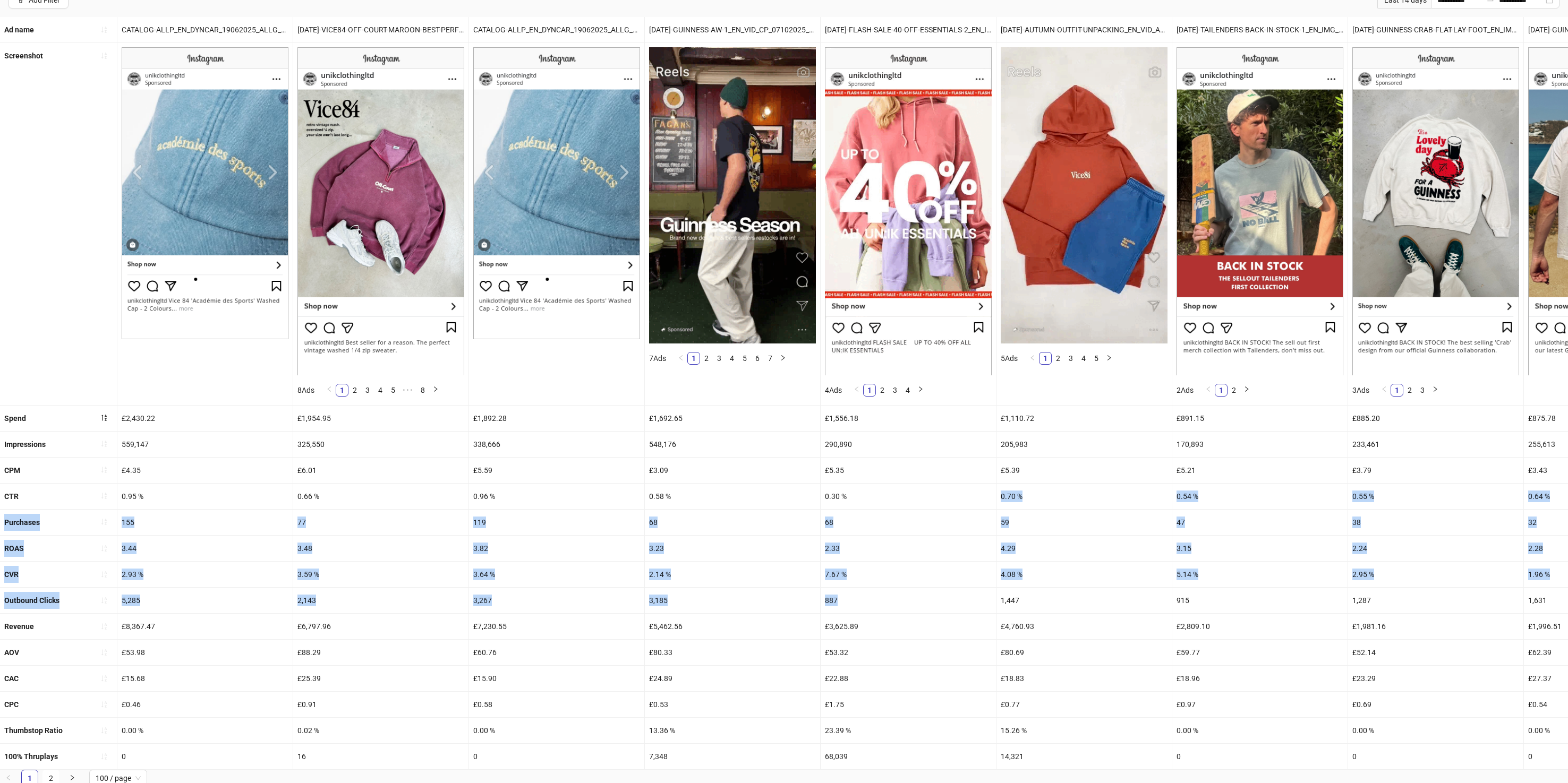
click at [843, 598] on div "887" at bounding box center [908, 600] width 176 height 25
